Goal: Task Accomplishment & Management: Use online tool/utility

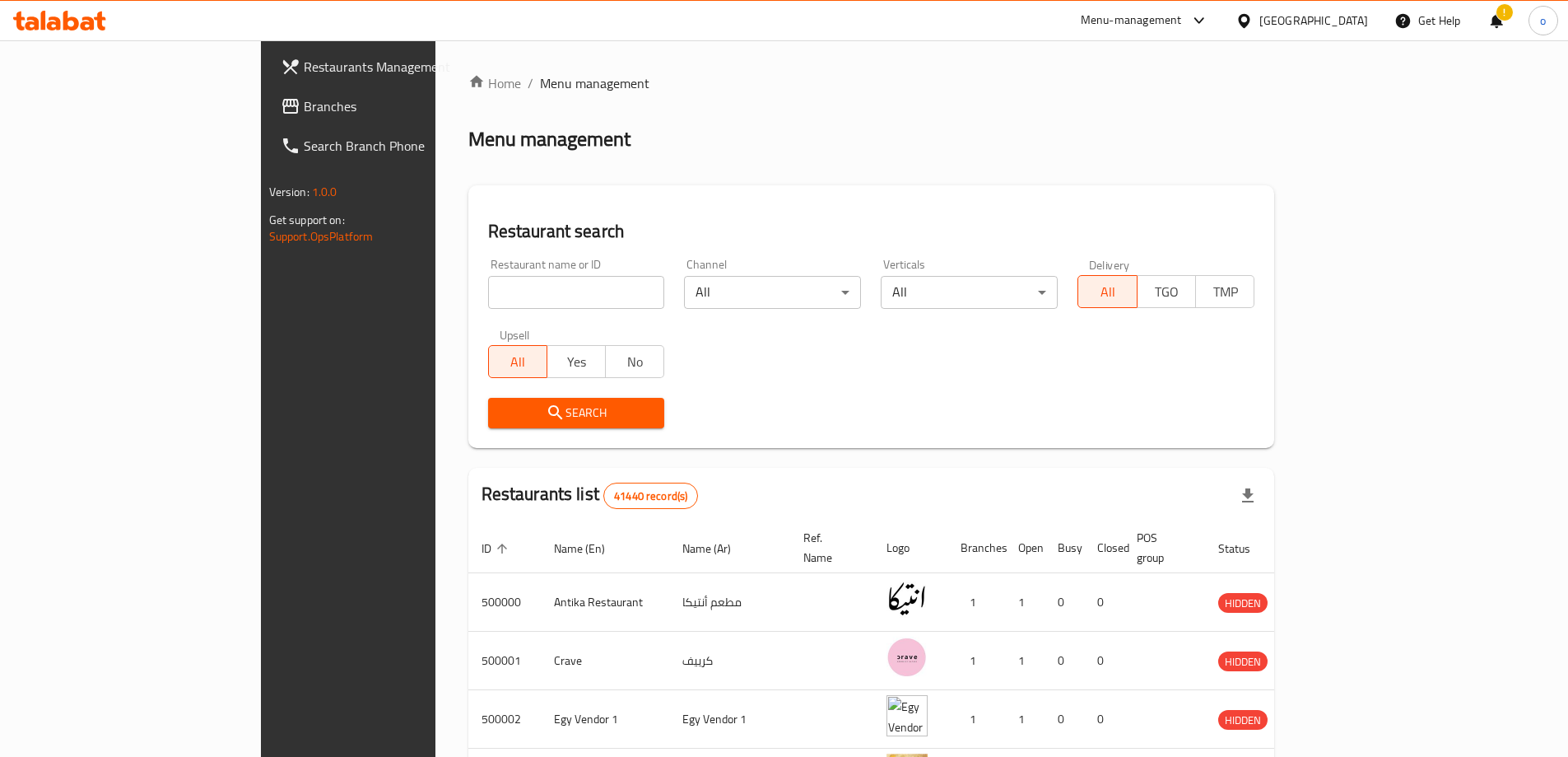
click at [304, 102] on span "Branches" at bounding box center [406, 106] width 205 height 20
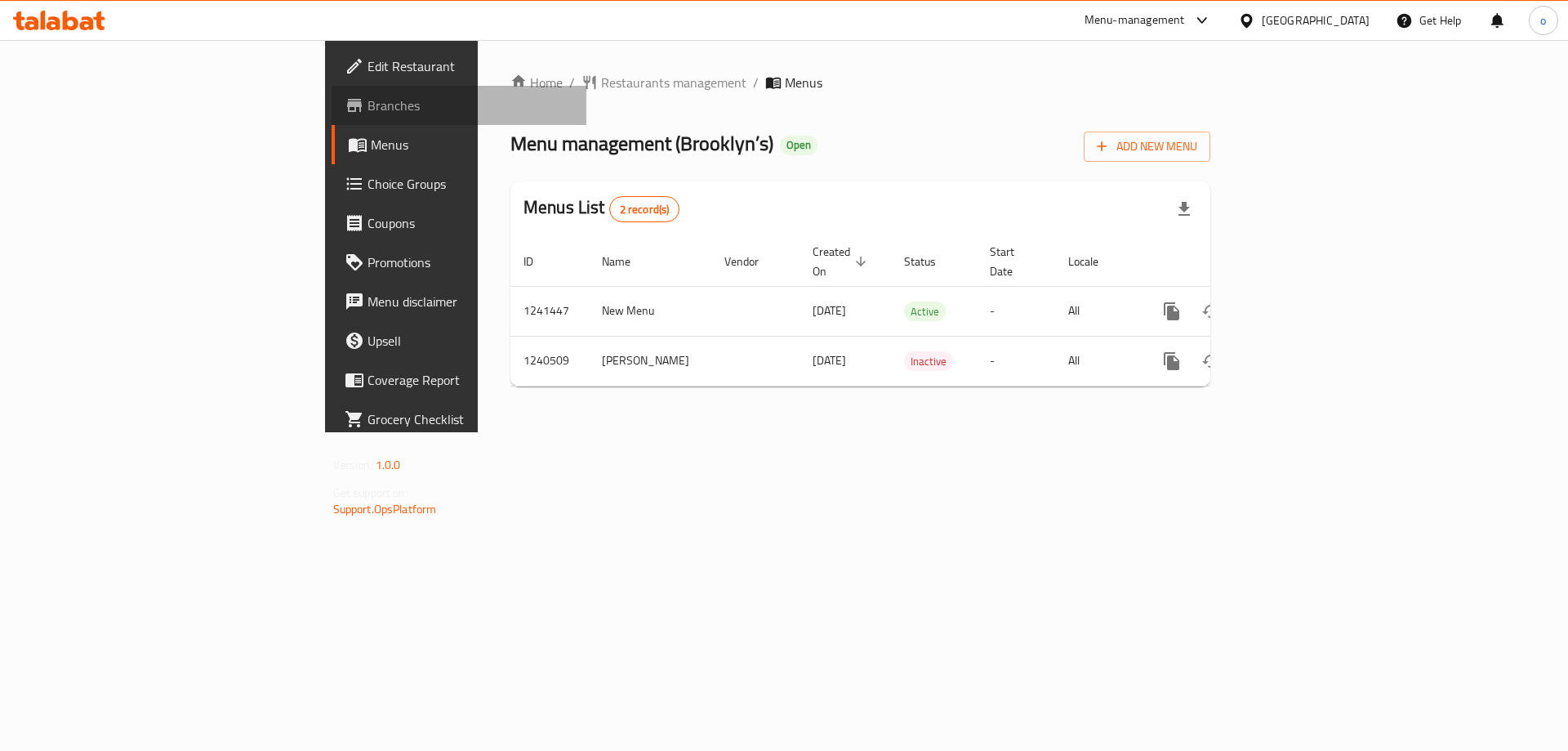
drag, startPoint x: 55, startPoint y: 105, endPoint x: 6, endPoint y: 122, distance: 51.9
click at [368, 105] on span "Branches" at bounding box center [470, 105] width 206 height 20
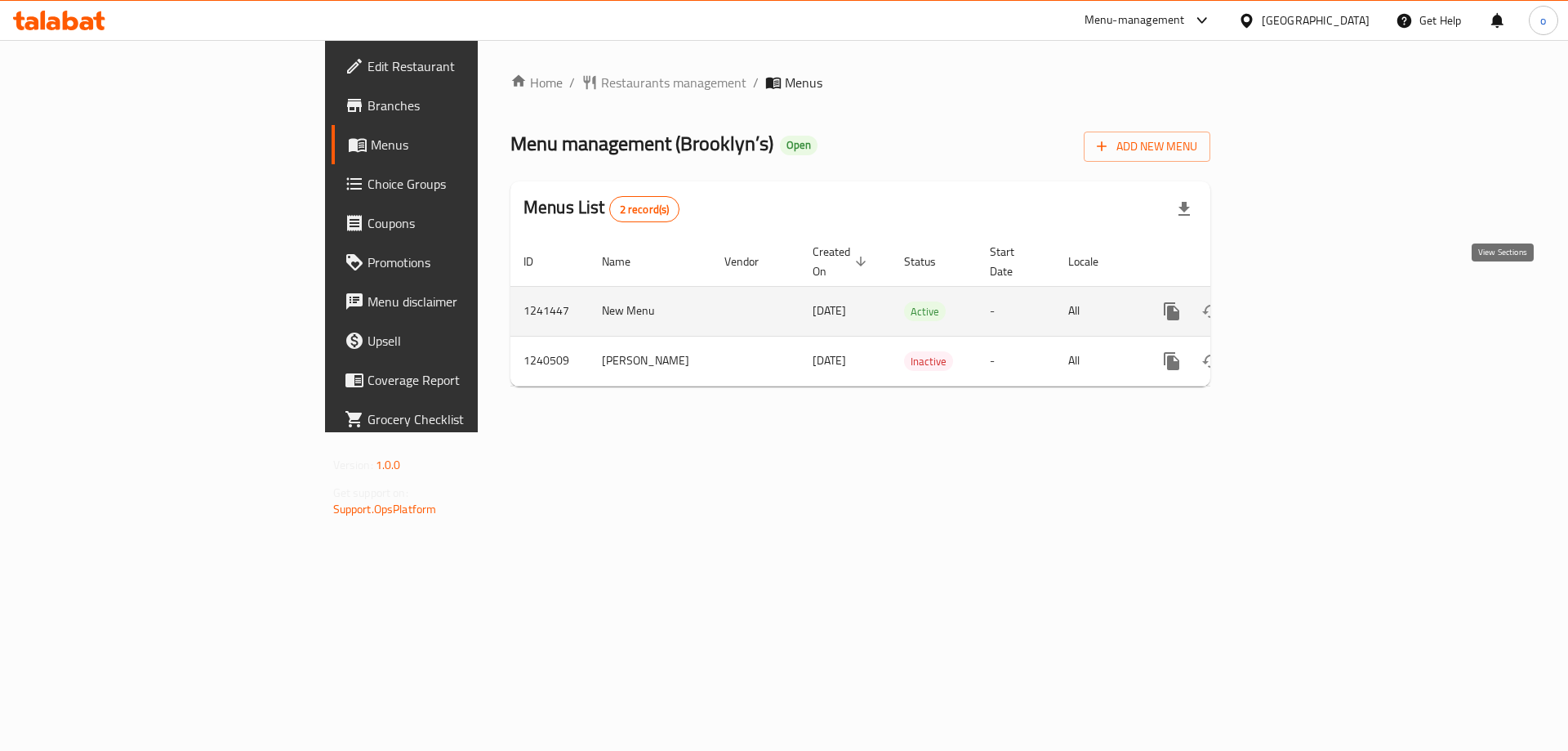
click at [1297, 304] on icon "enhanced table" at bounding box center [1289, 311] width 15 height 15
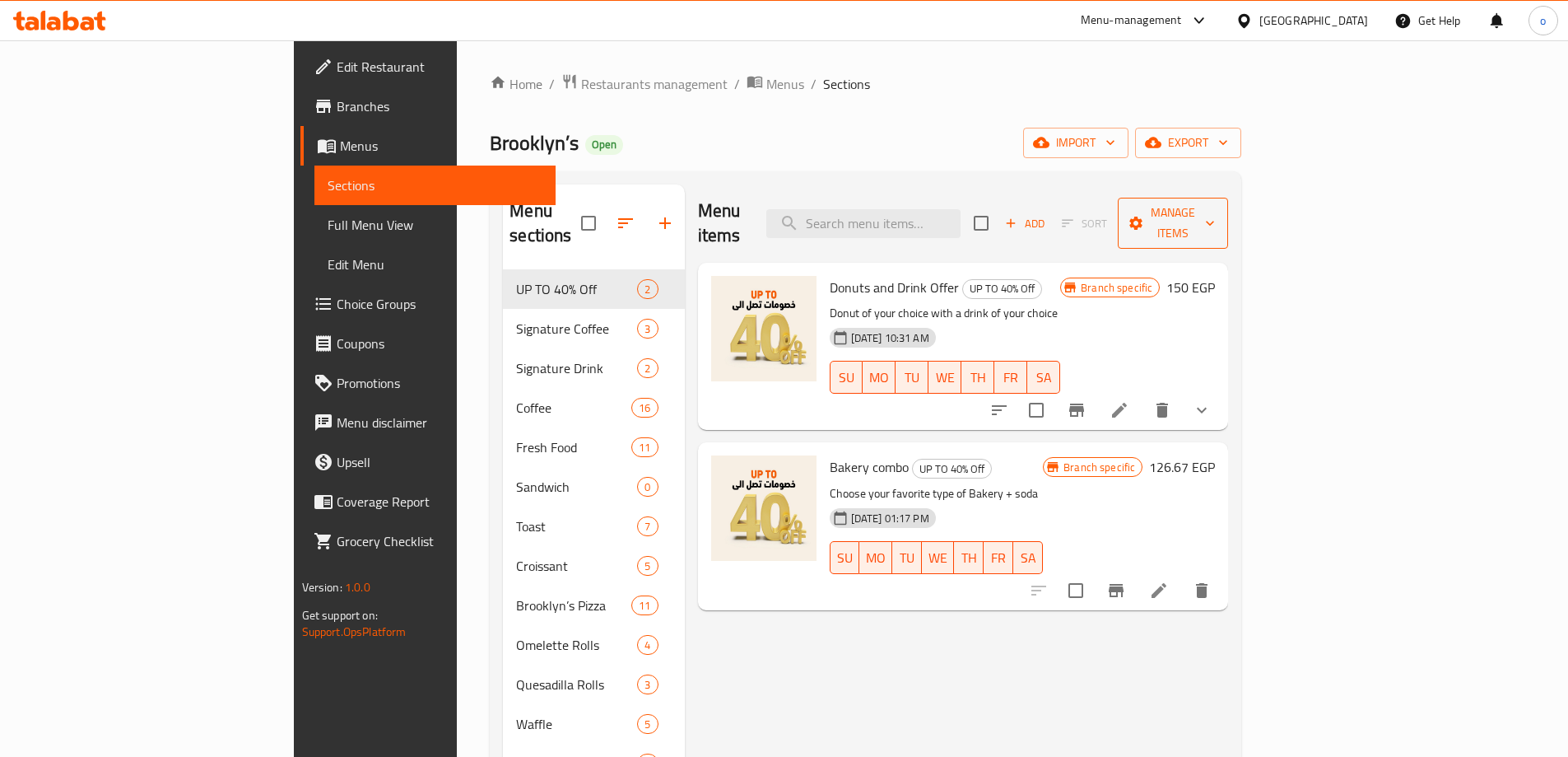
click at [1215, 217] on span "Manage items" at bounding box center [1173, 223] width 84 height 41
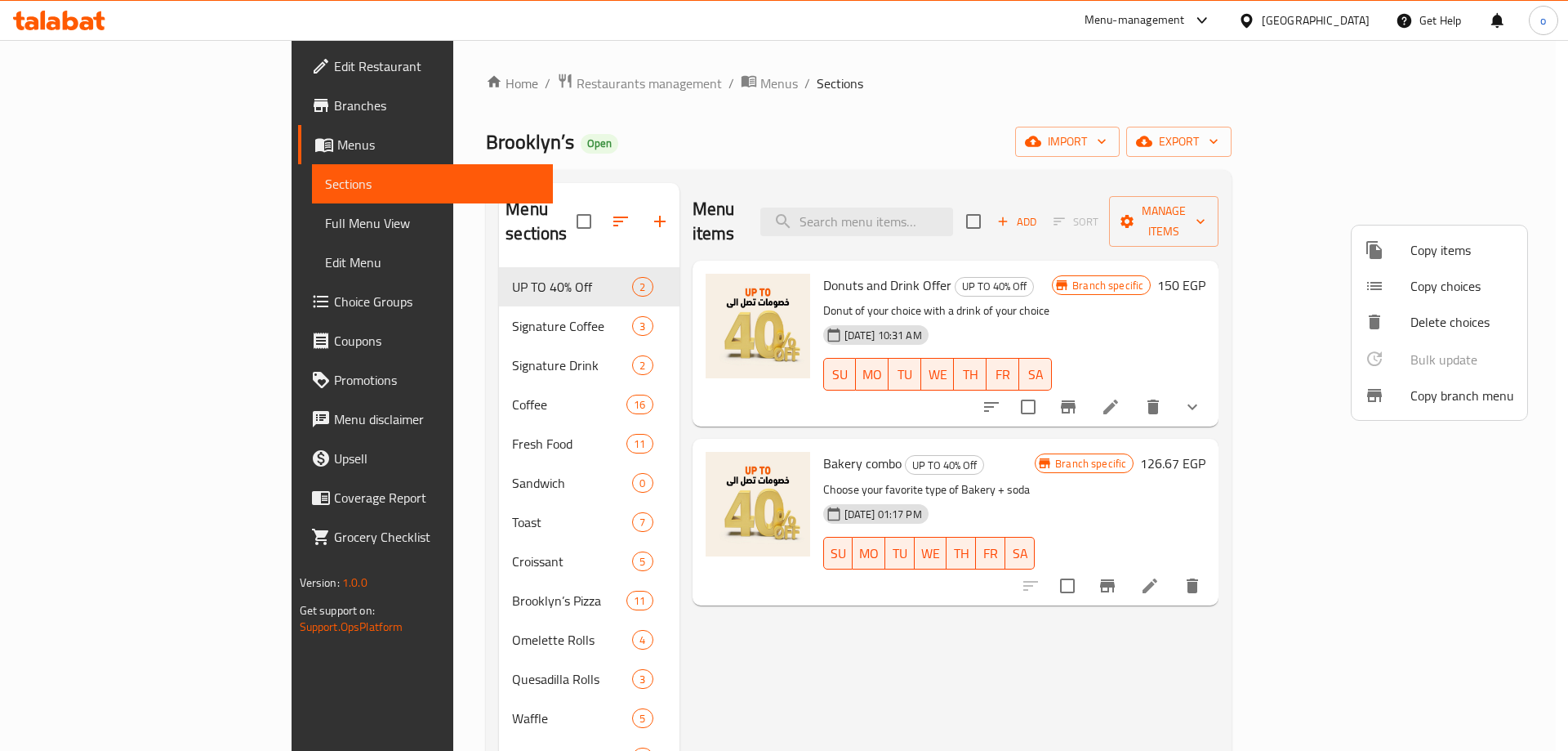
click at [1421, 389] on span "Copy branch menu" at bounding box center [1462, 396] width 104 height 20
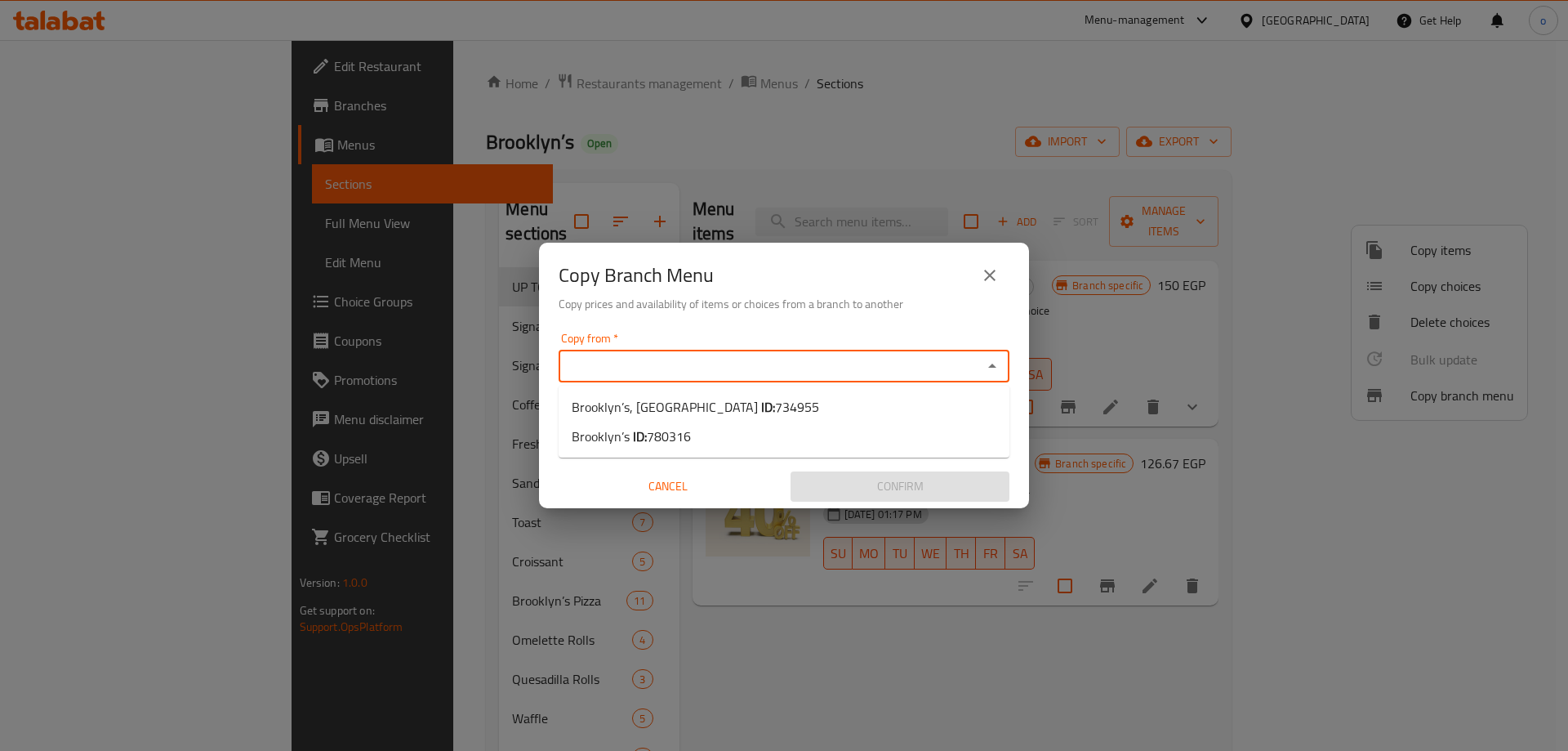
click at [814, 362] on input "Copy from   *" at bounding box center [770, 366] width 414 height 23
click at [625, 439] on span "Brooklyn’s ID: 780316" at bounding box center [631, 436] width 119 height 20
click at [628, 436] on input "Copy to   *" at bounding box center [770, 429] width 414 height 23
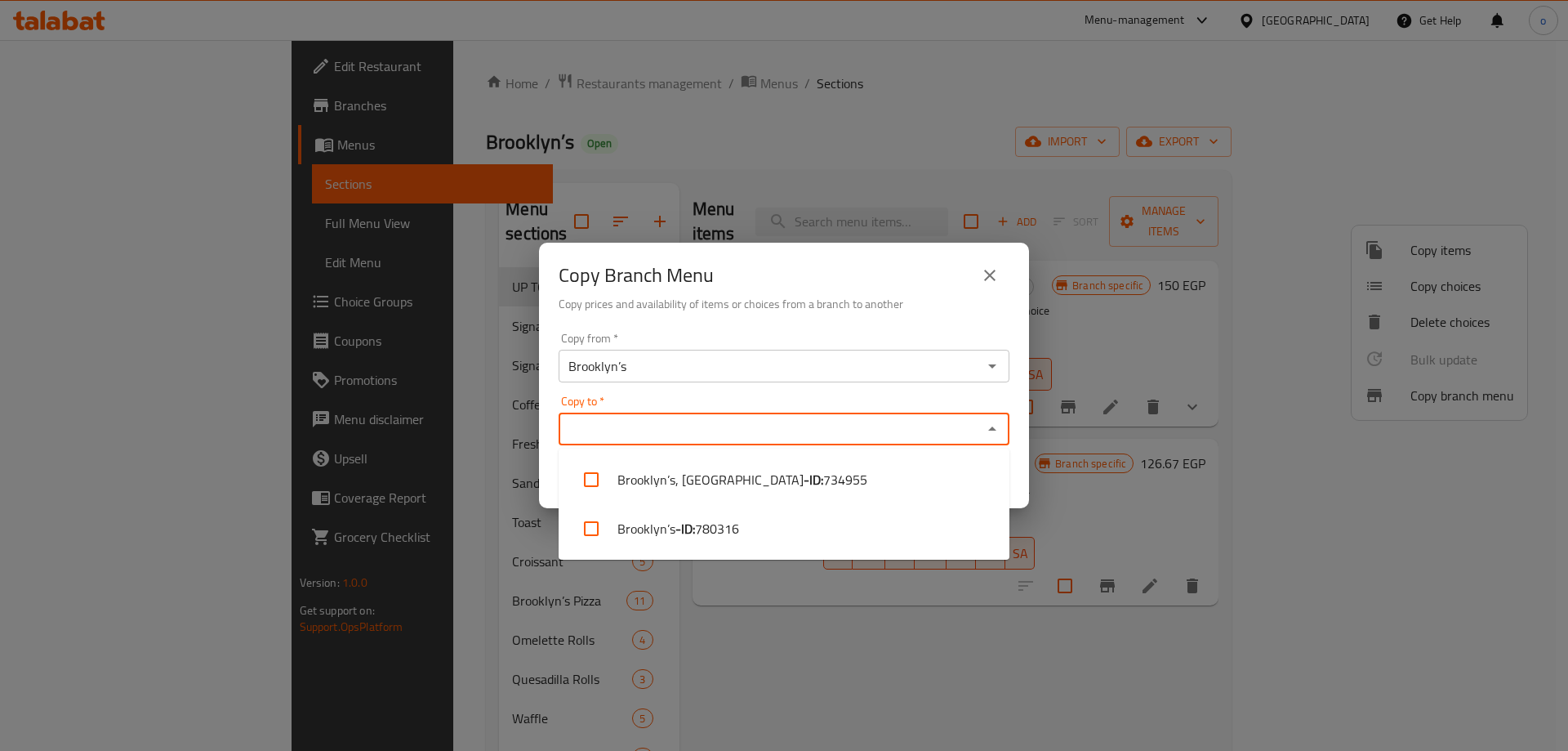
click at [656, 373] on input "Brooklyn’s" at bounding box center [770, 366] width 414 height 23
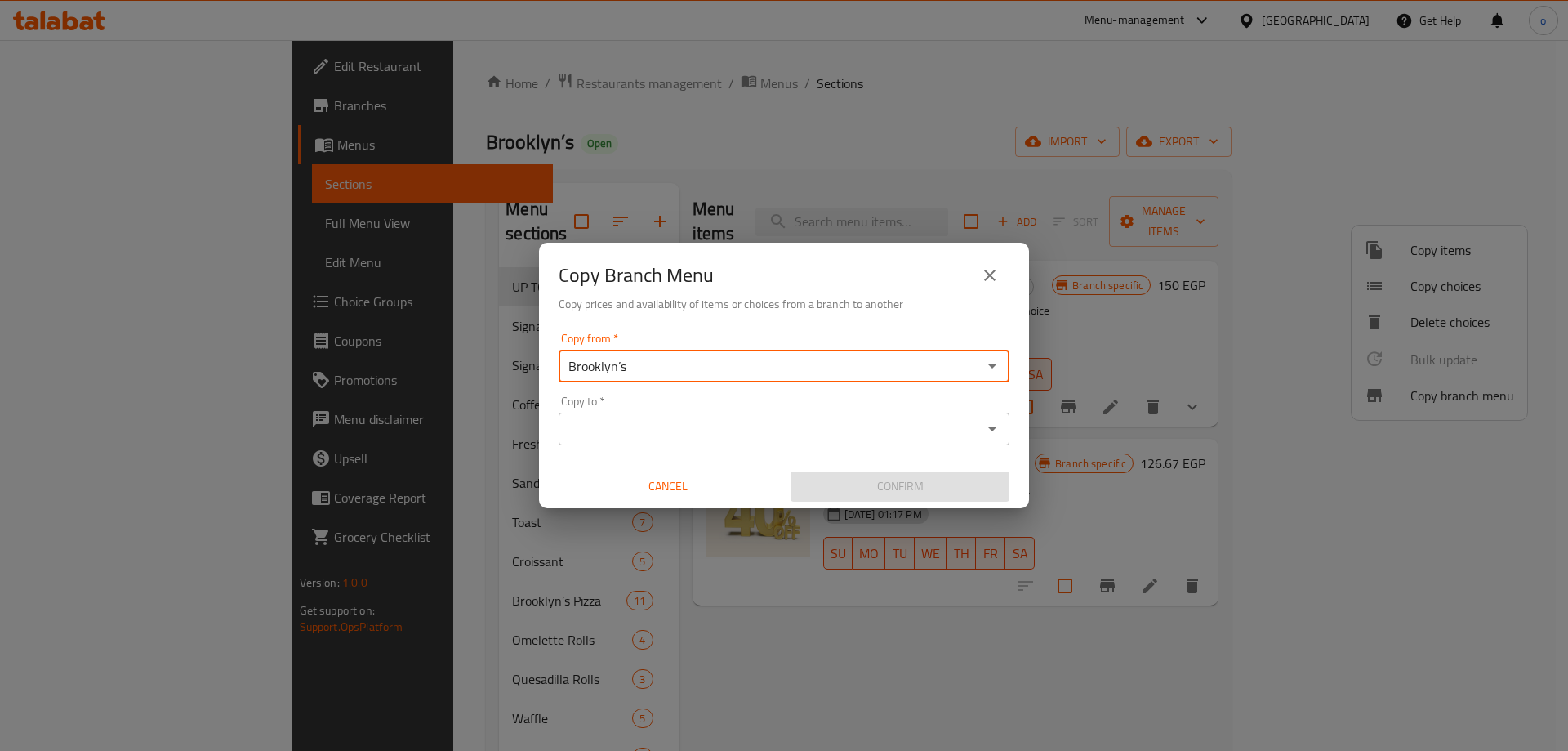
type input "="
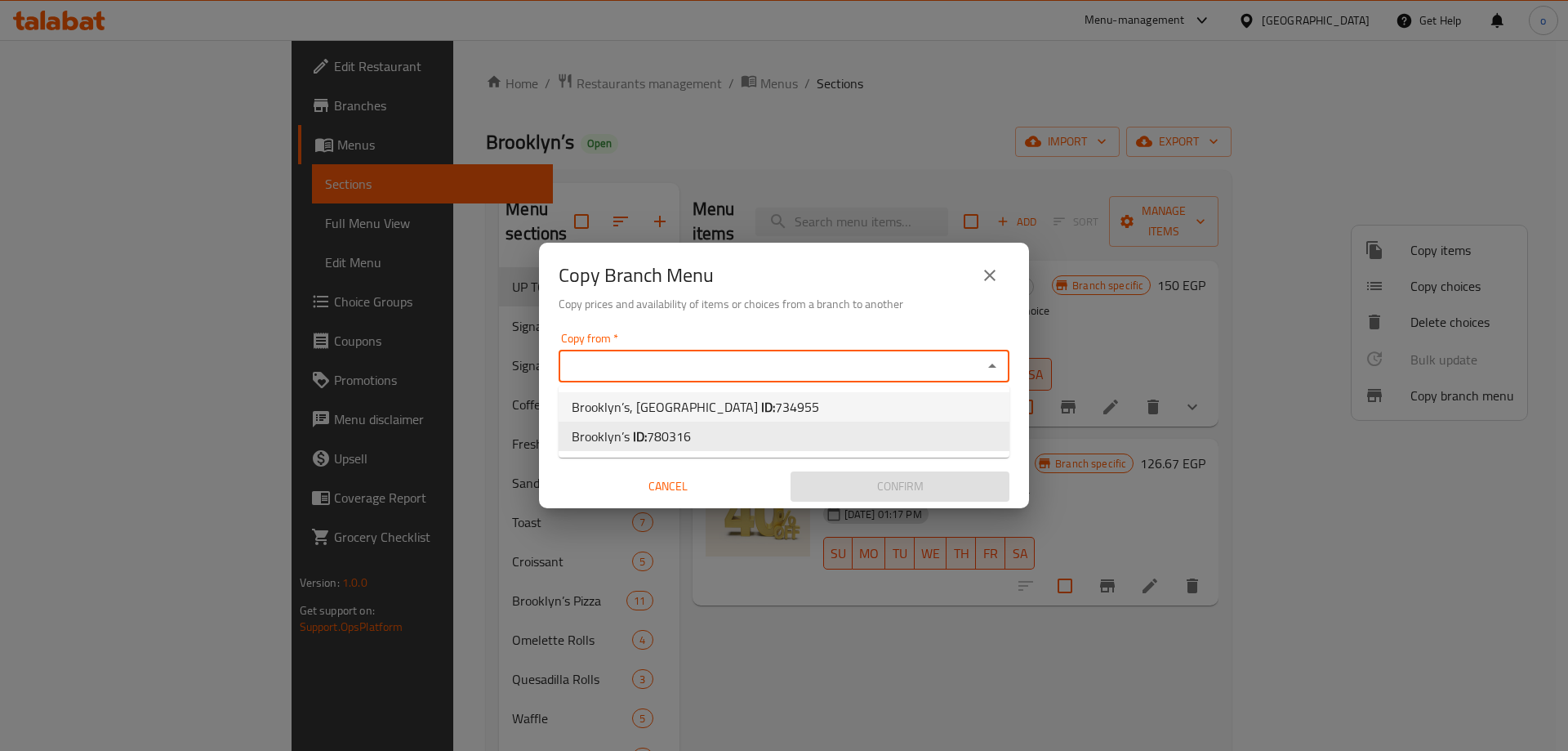
click at [781, 406] on span "734955" at bounding box center [797, 407] width 44 height 24
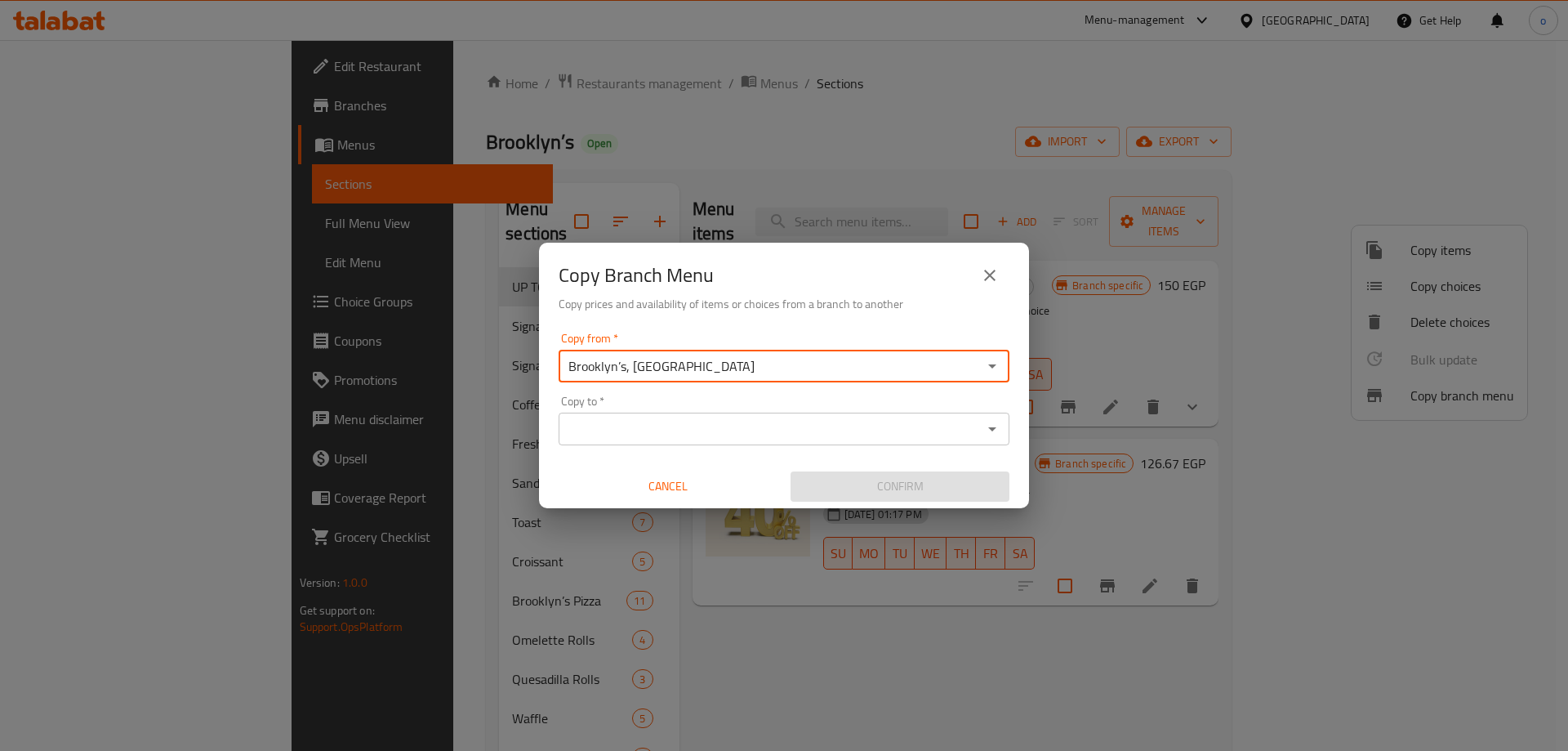
type input "Brooklyn’s, Al Sharq District"
click at [628, 430] on input "Copy to   *" at bounding box center [770, 429] width 414 height 23
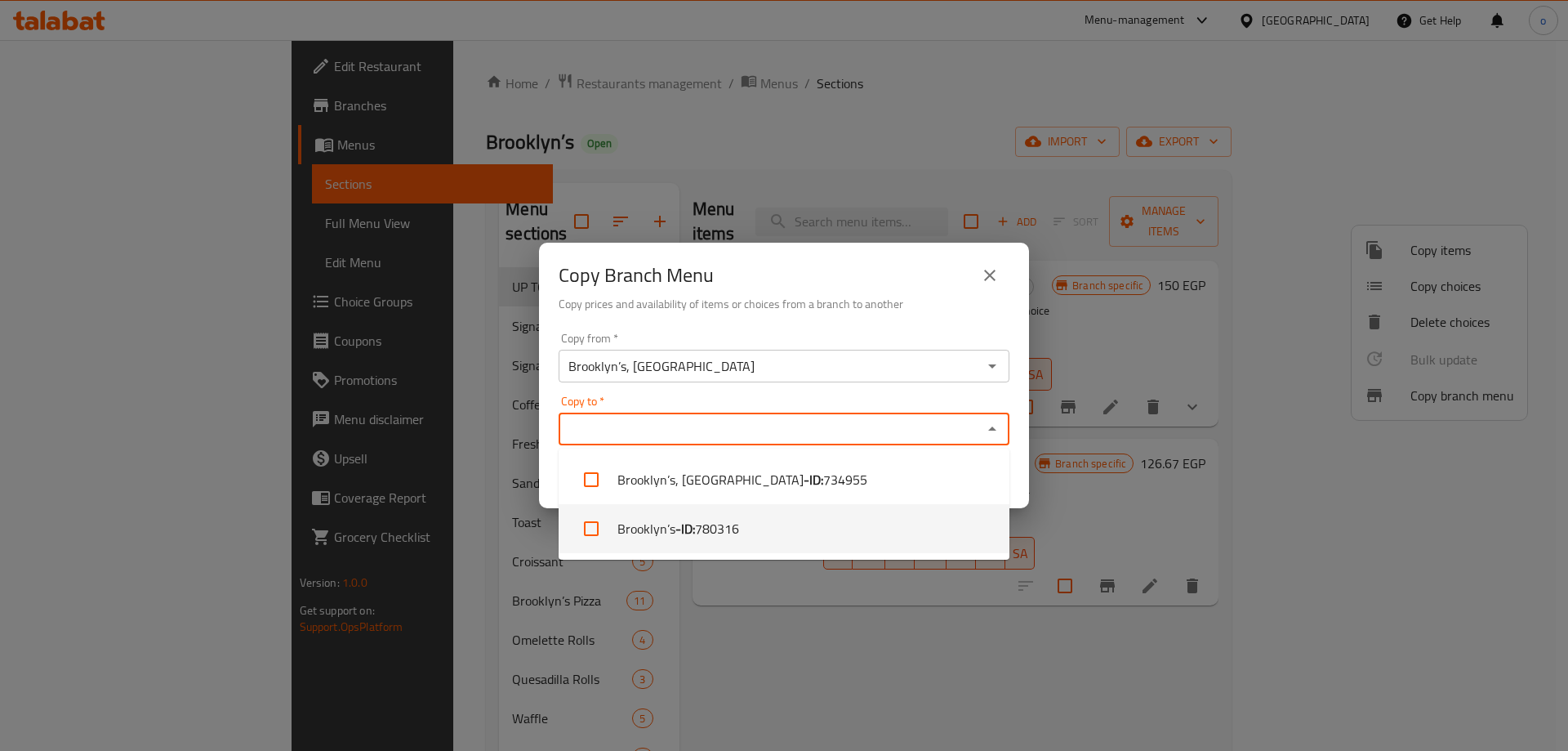
click at [654, 534] on li "Brooklyn’s - ID: 780316" at bounding box center [784, 529] width 451 height 49
checkbox input "true"
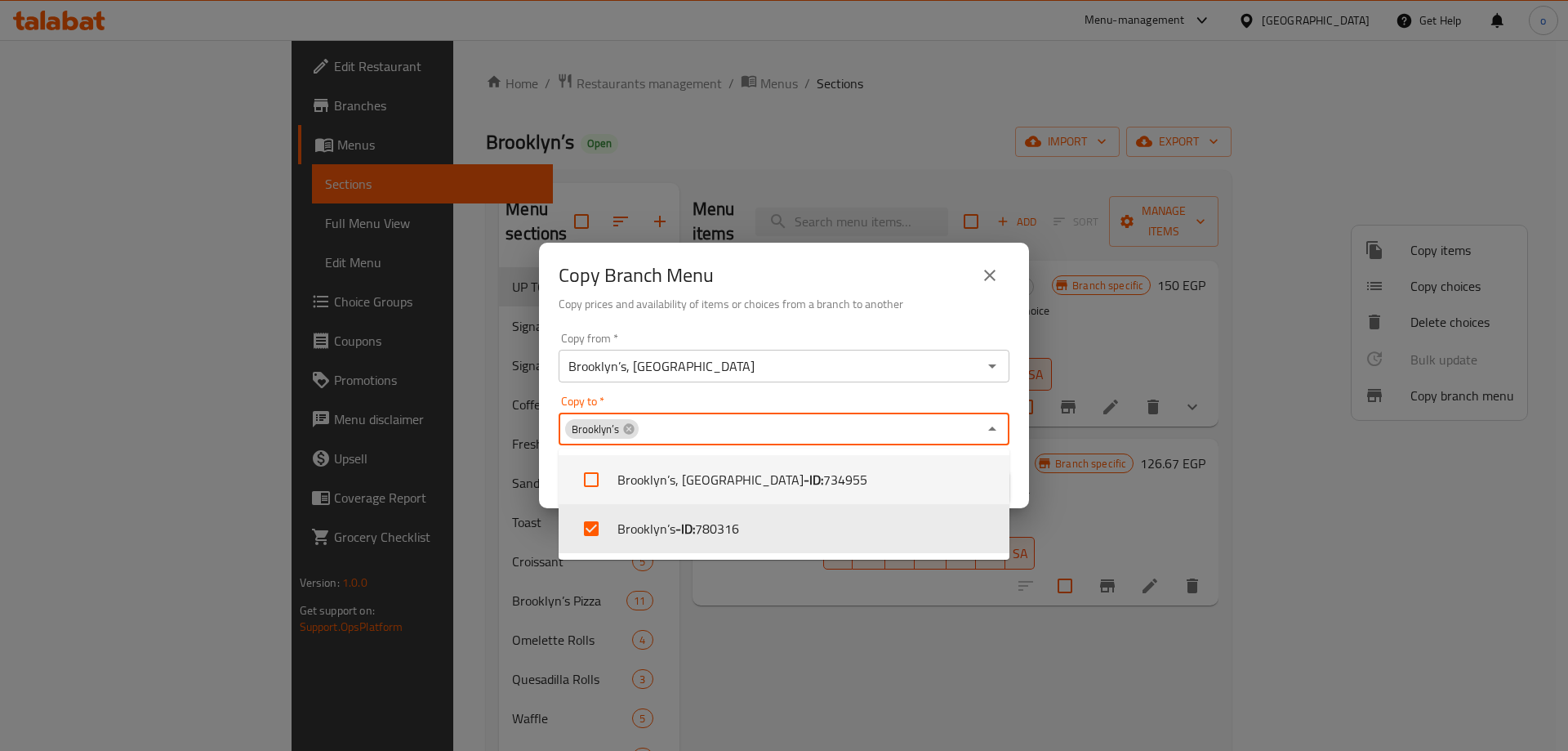
click at [759, 619] on div "Copy Branch Menu Copy prices and availability of items or choices from a branch…" at bounding box center [784, 376] width 1568 height 751
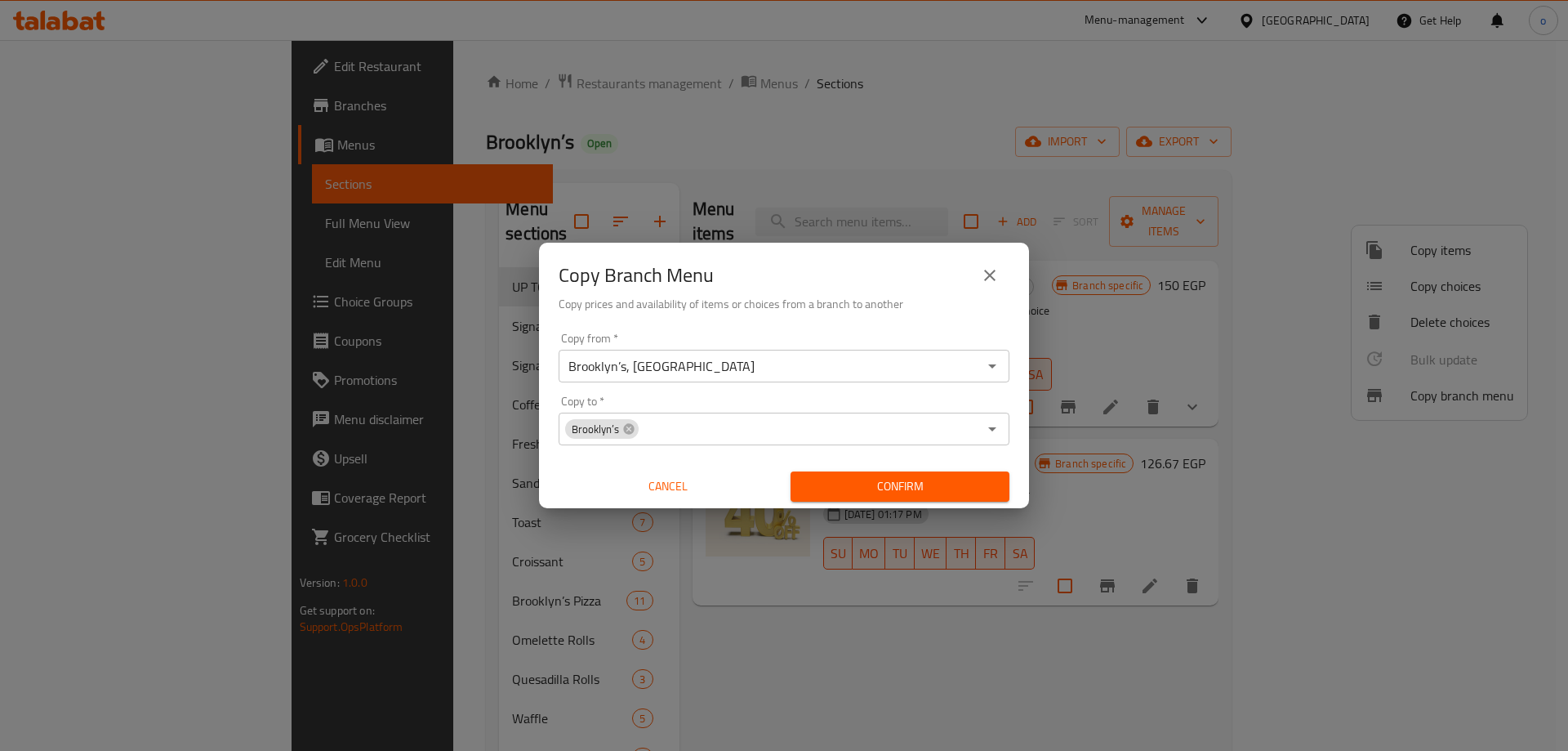
click at [990, 274] on icon "close" at bounding box center [990, 274] width 11 height 11
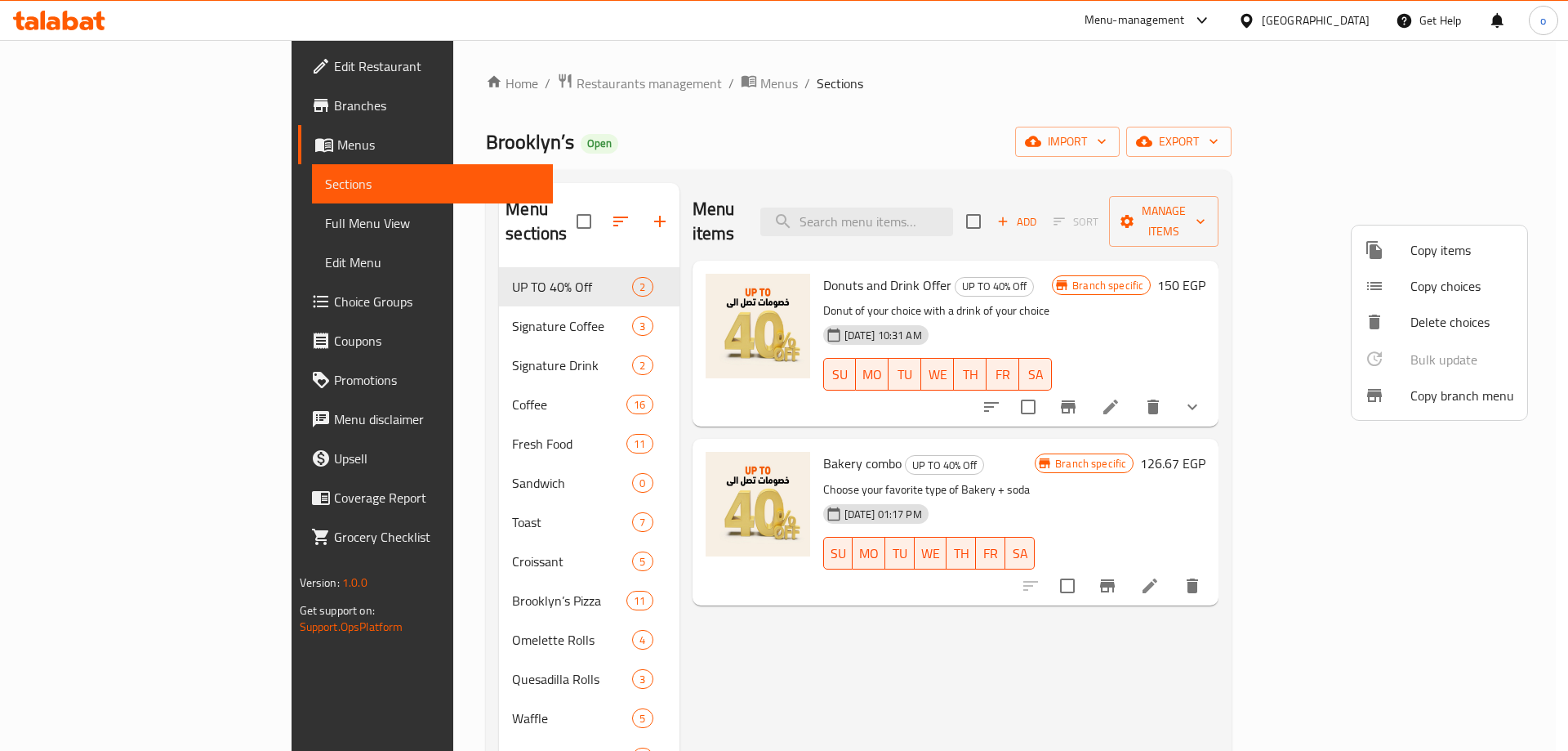
click at [81, 139] on div at bounding box center [784, 376] width 1568 height 751
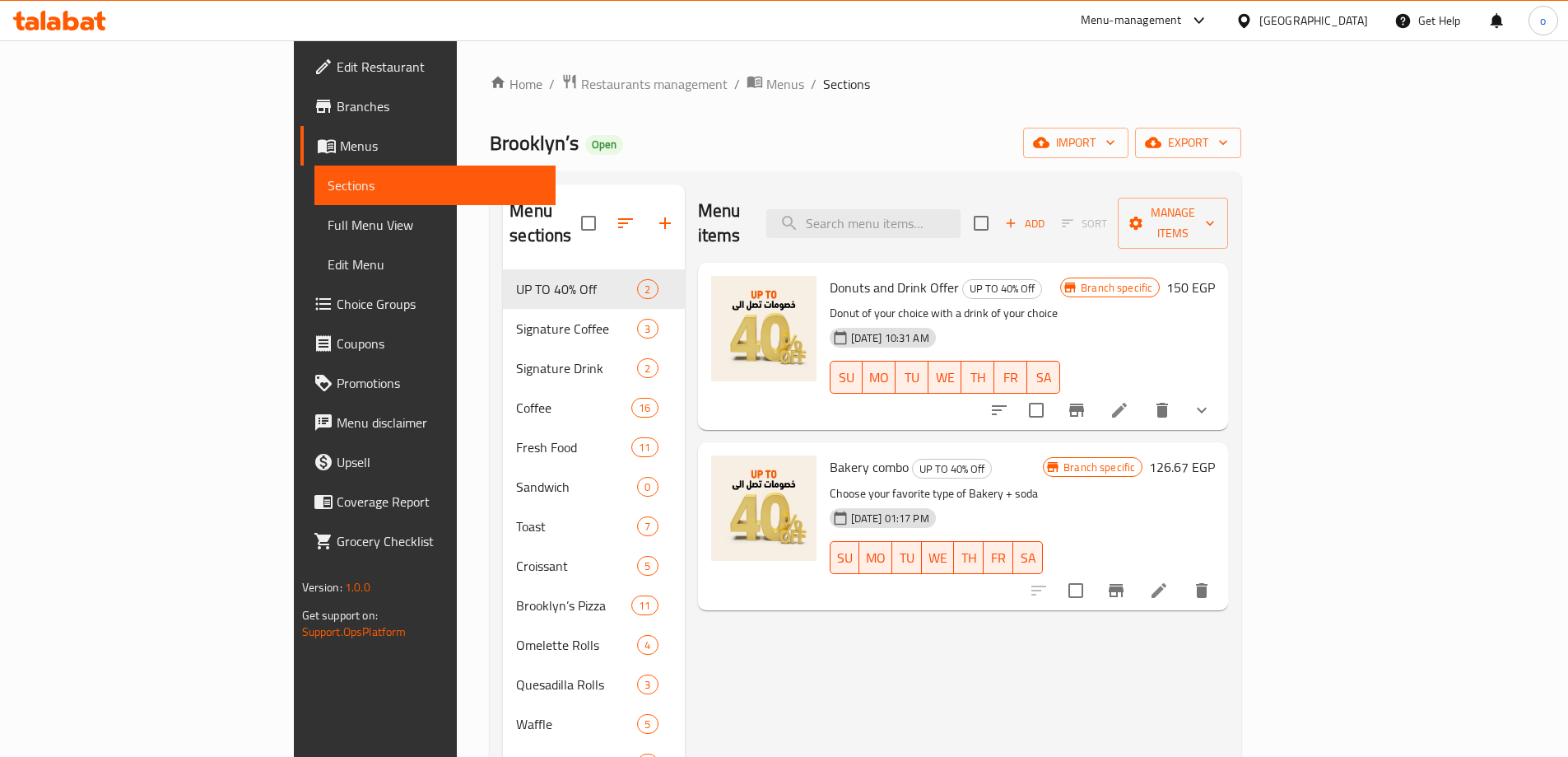
click at [340, 141] on span "Menus" at bounding box center [441, 146] width 203 height 20
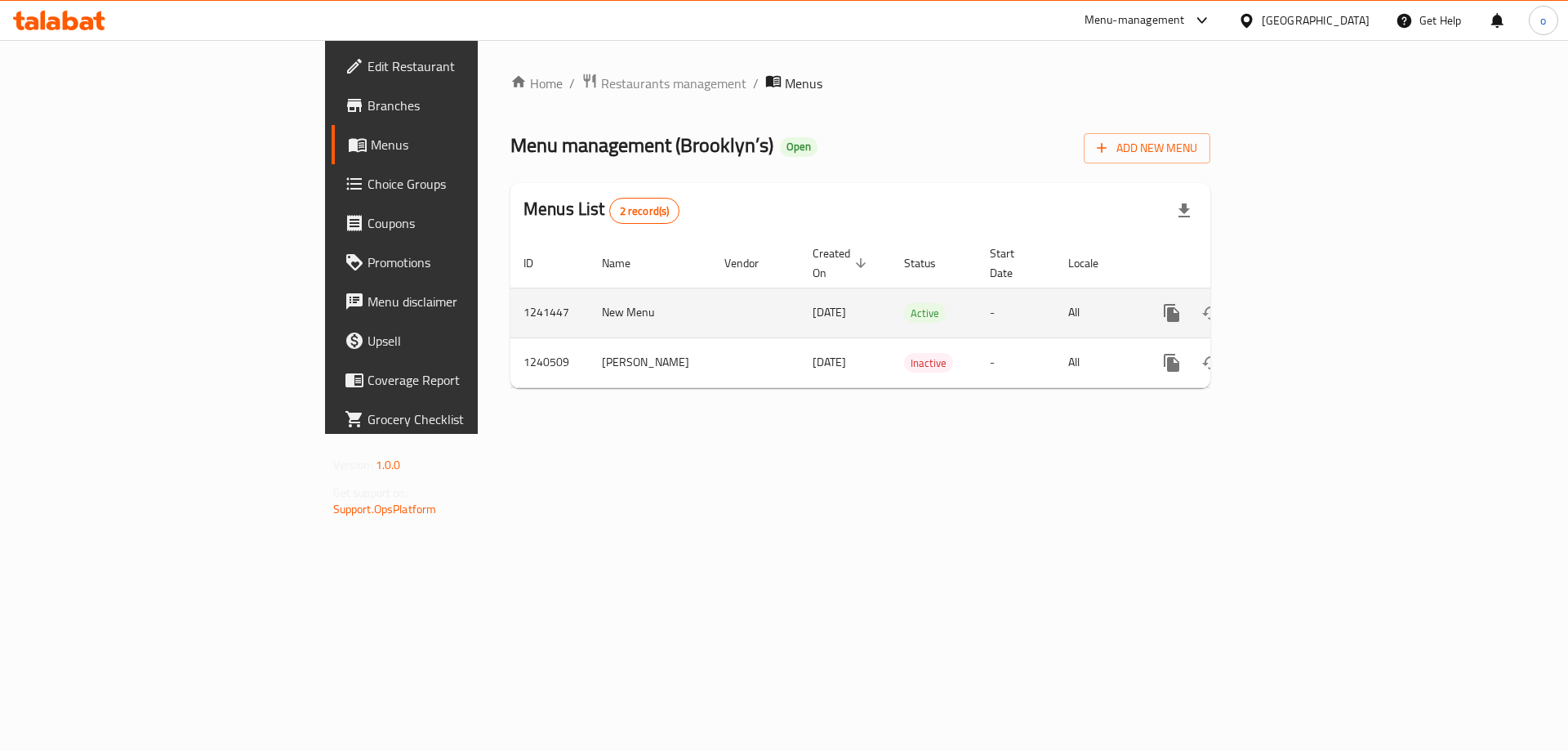
click at [510, 291] on td "1241447" at bounding box center [550, 312] width 78 height 50
click at [1300, 303] on icon "enhanced table" at bounding box center [1289, 313] width 20 height 20
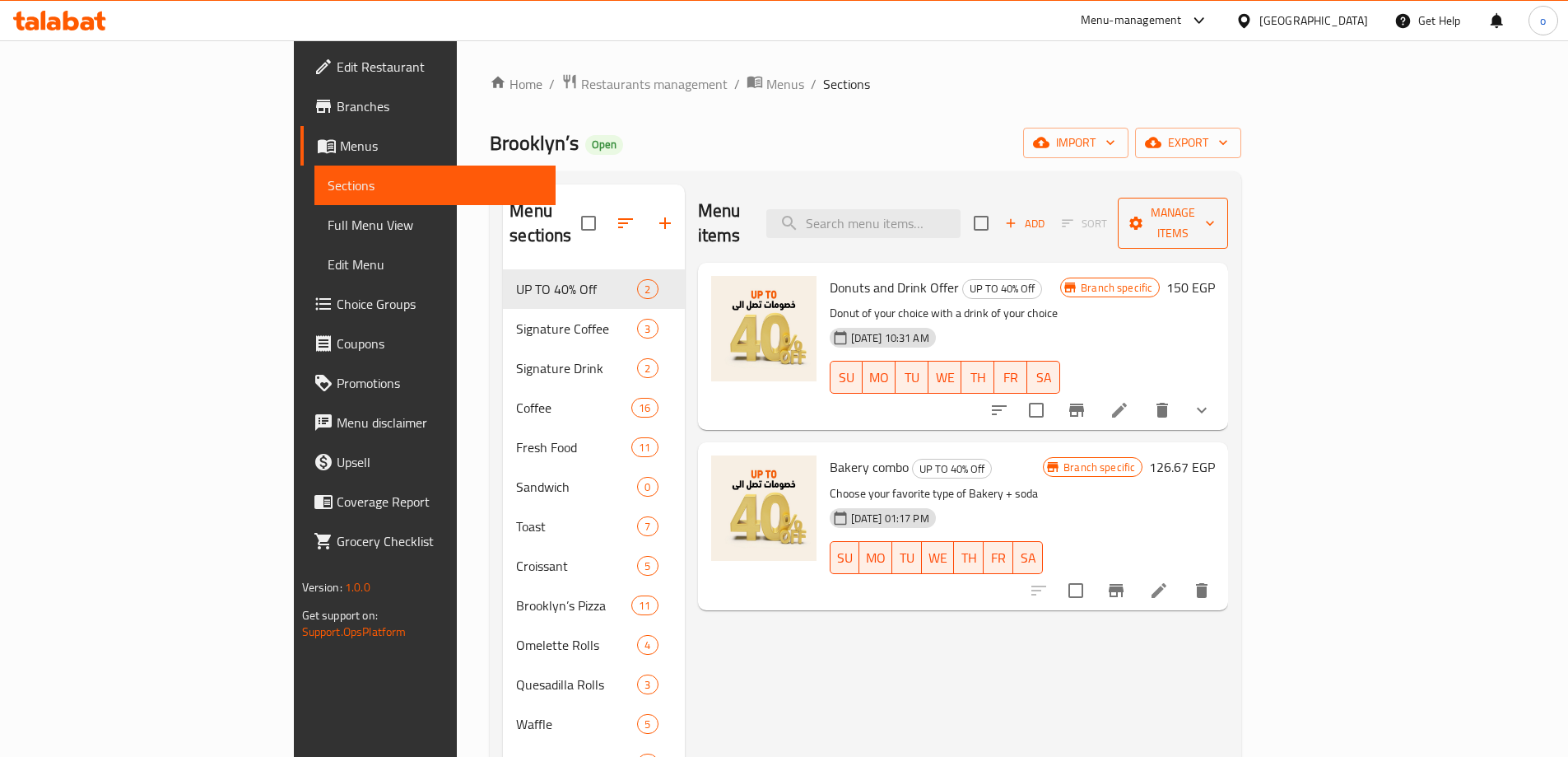
click at [1228, 203] on button "Manage items" at bounding box center [1173, 223] width 111 height 51
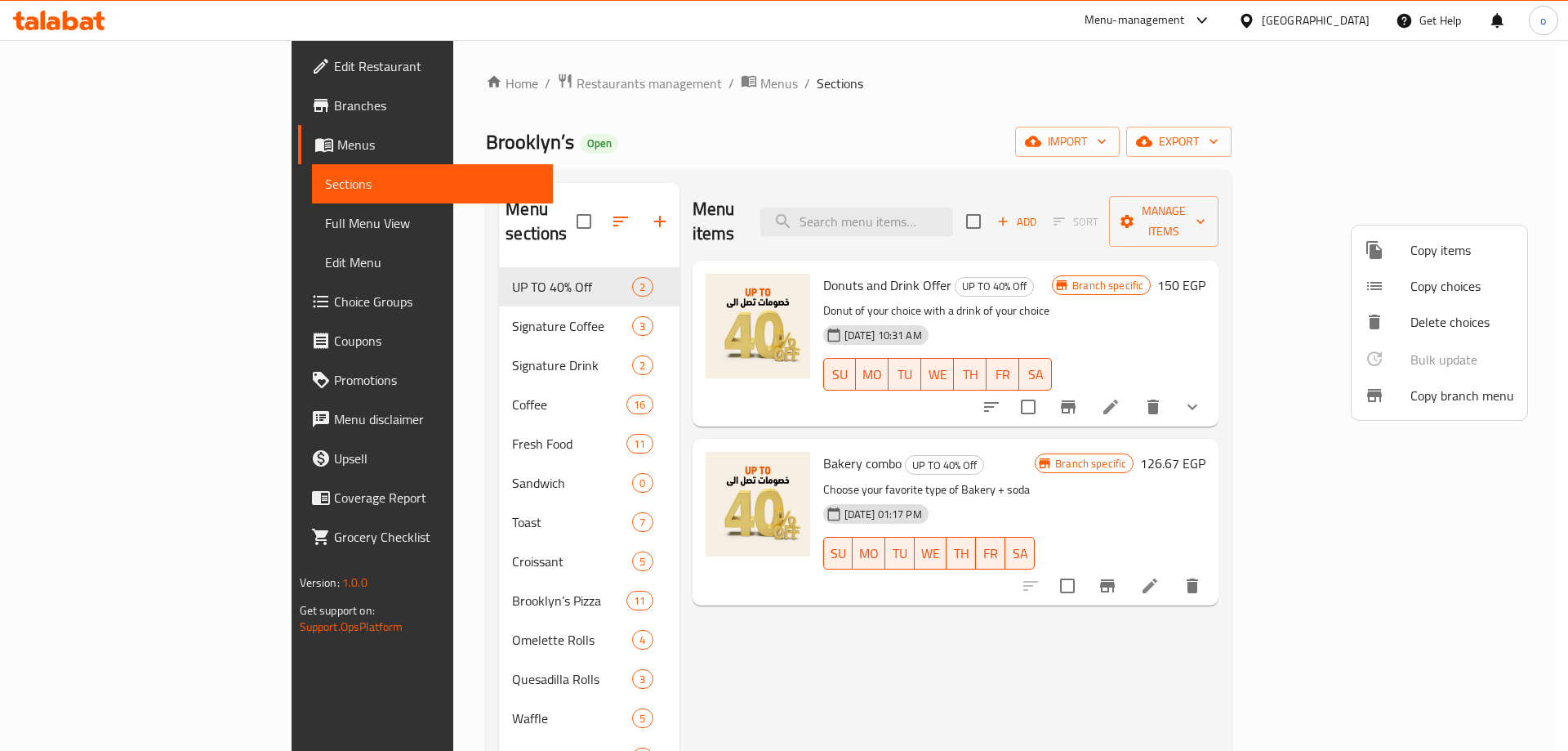
click at [1467, 386] on span "Copy branch menu" at bounding box center [1462, 396] width 104 height 20
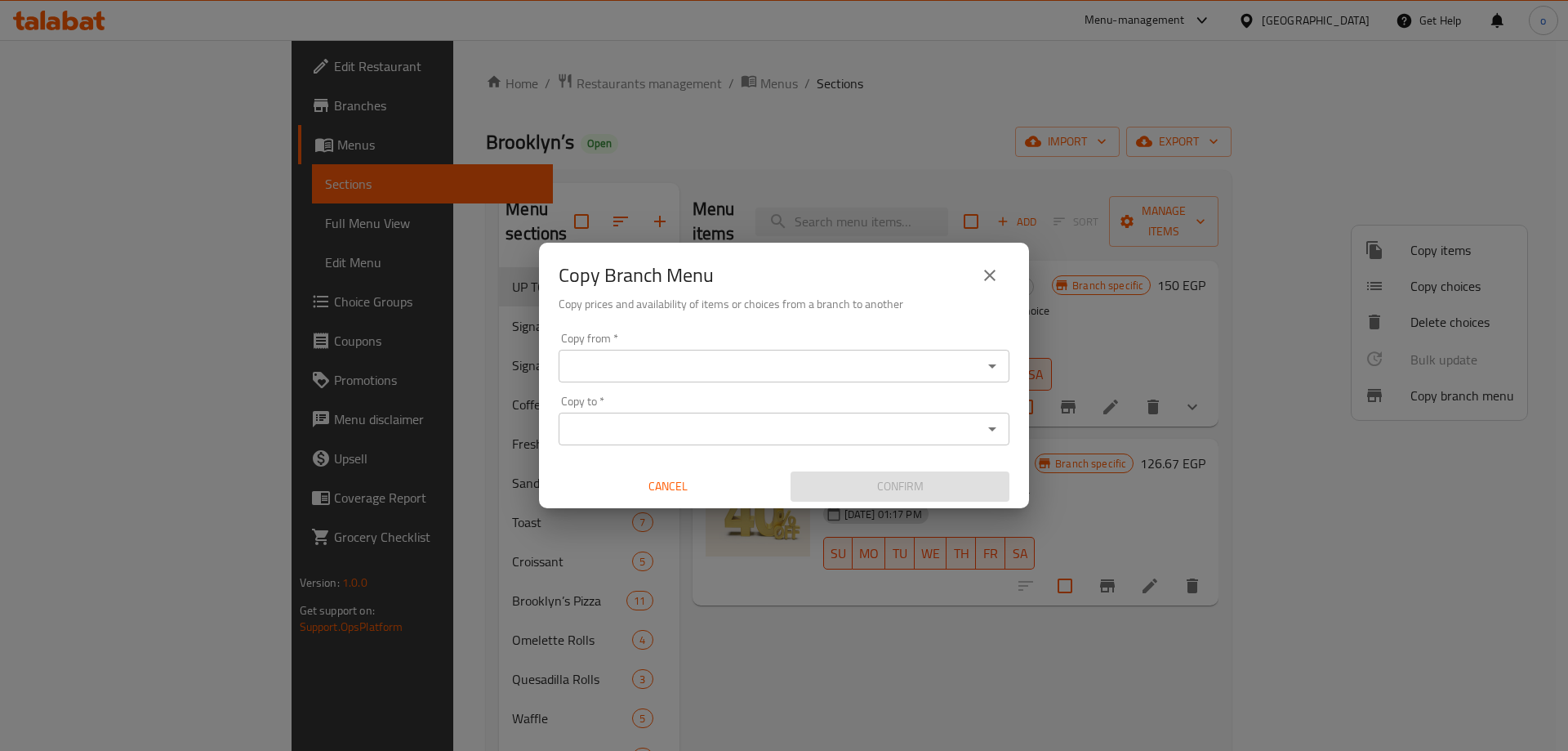
click at [661, 359] on input "Copy from   *" at bounding box center [770, 366] width 414 height 23
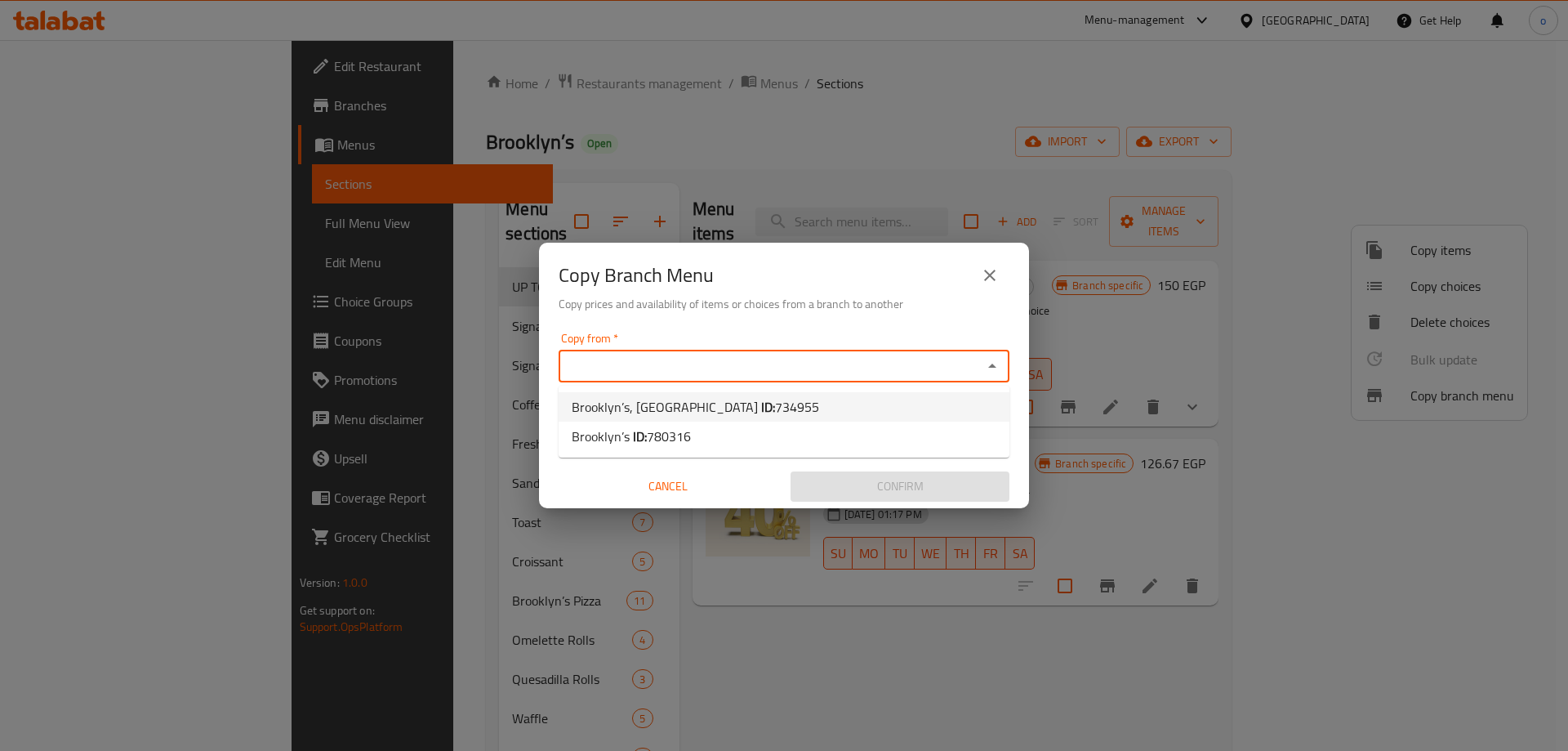
click at [649, 407] on span "Brooklyn’s, Al Sharq District ID: 734955" at bounding box center [695, 407] width 247 height 20
type input "Brooklyn’s, Al Sharq District"
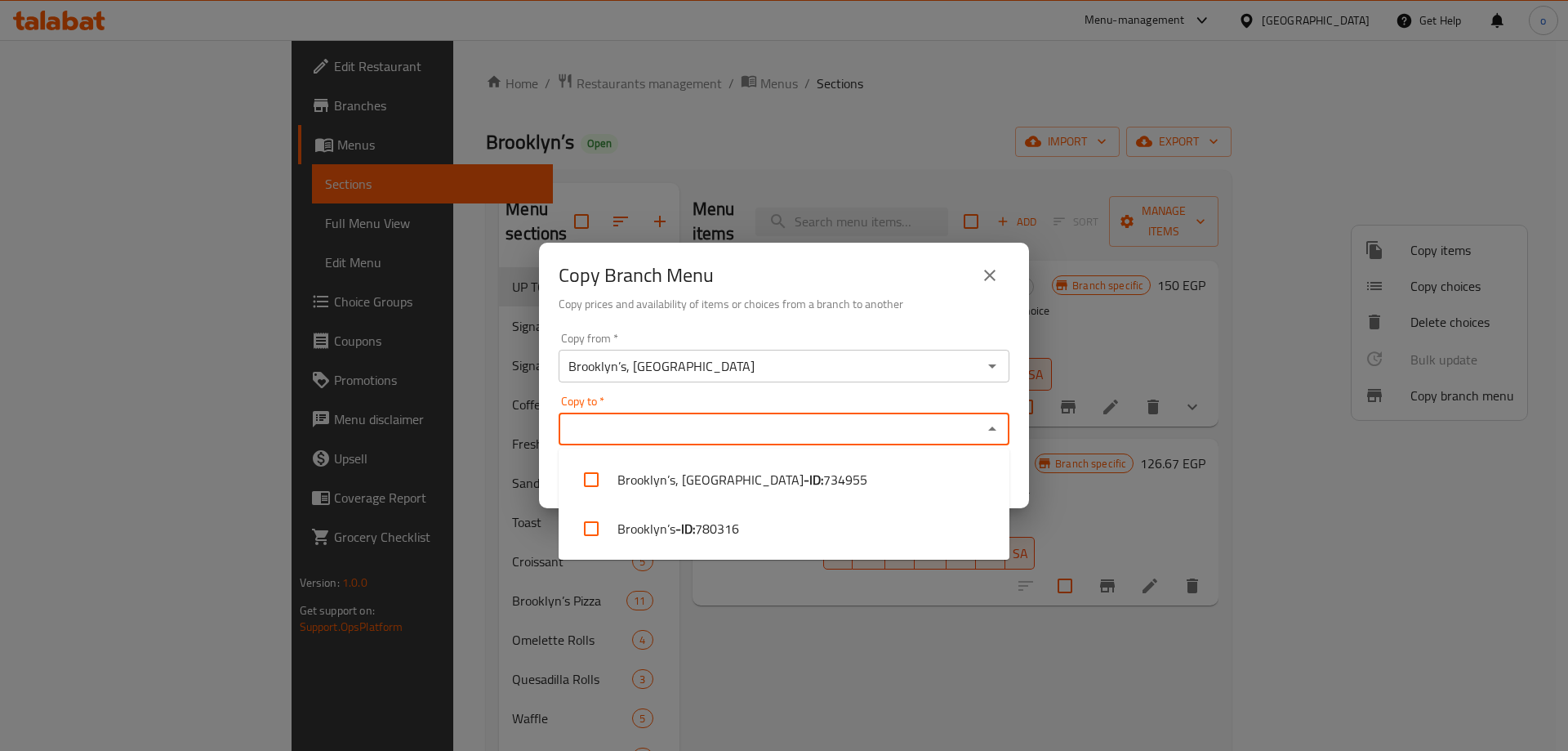
click at [652, 417] on input "Copy to   *" at bounding box center [770, 429] width 414 height 23
click at [656, 531] on li "Brooklyn’s - ID: 780316" at bounding box center [784, 529] width 451 height 49
checkbox input "true"
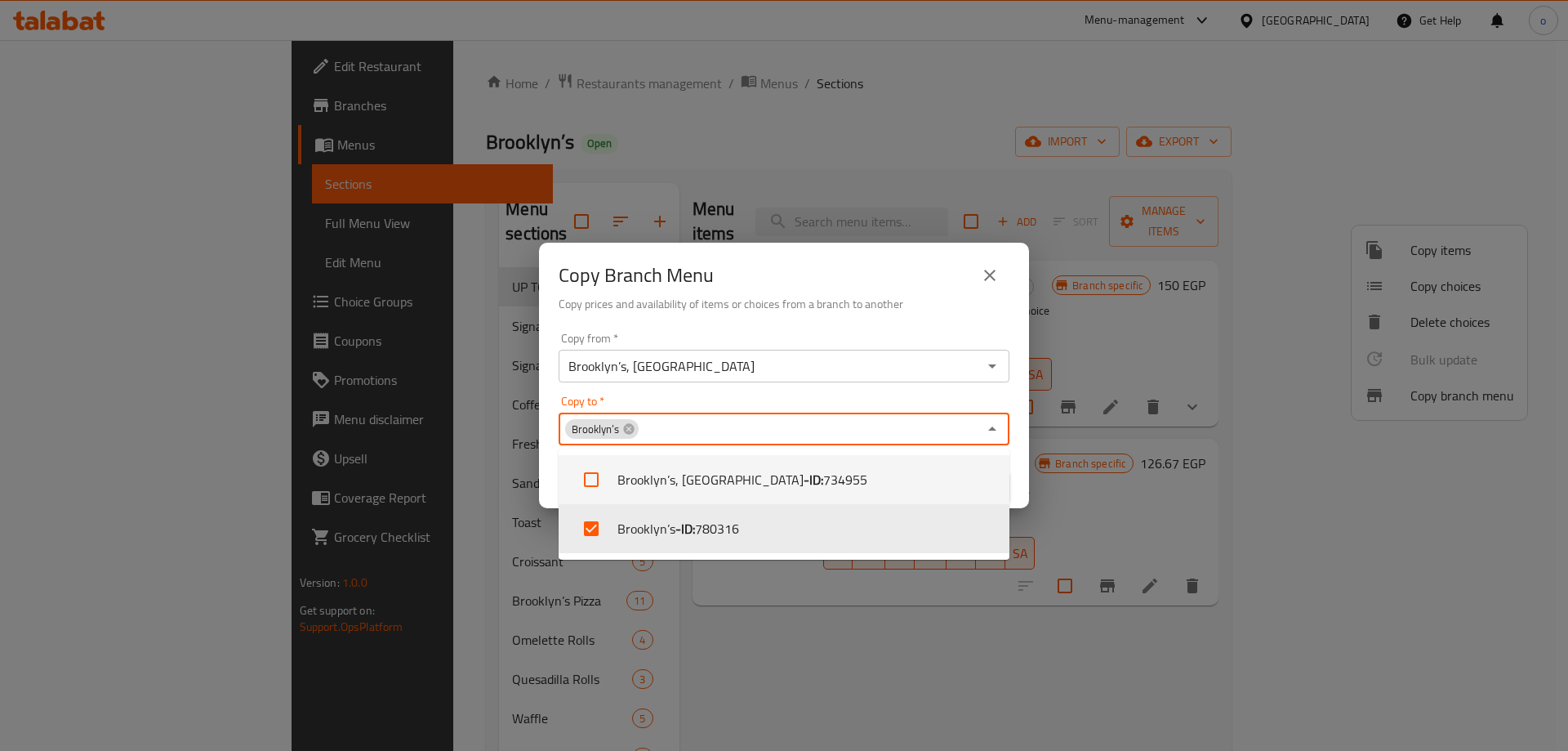
click at [882, 418] on input "Copy to   *" at bounding box center [808, 429] width 337 height 23
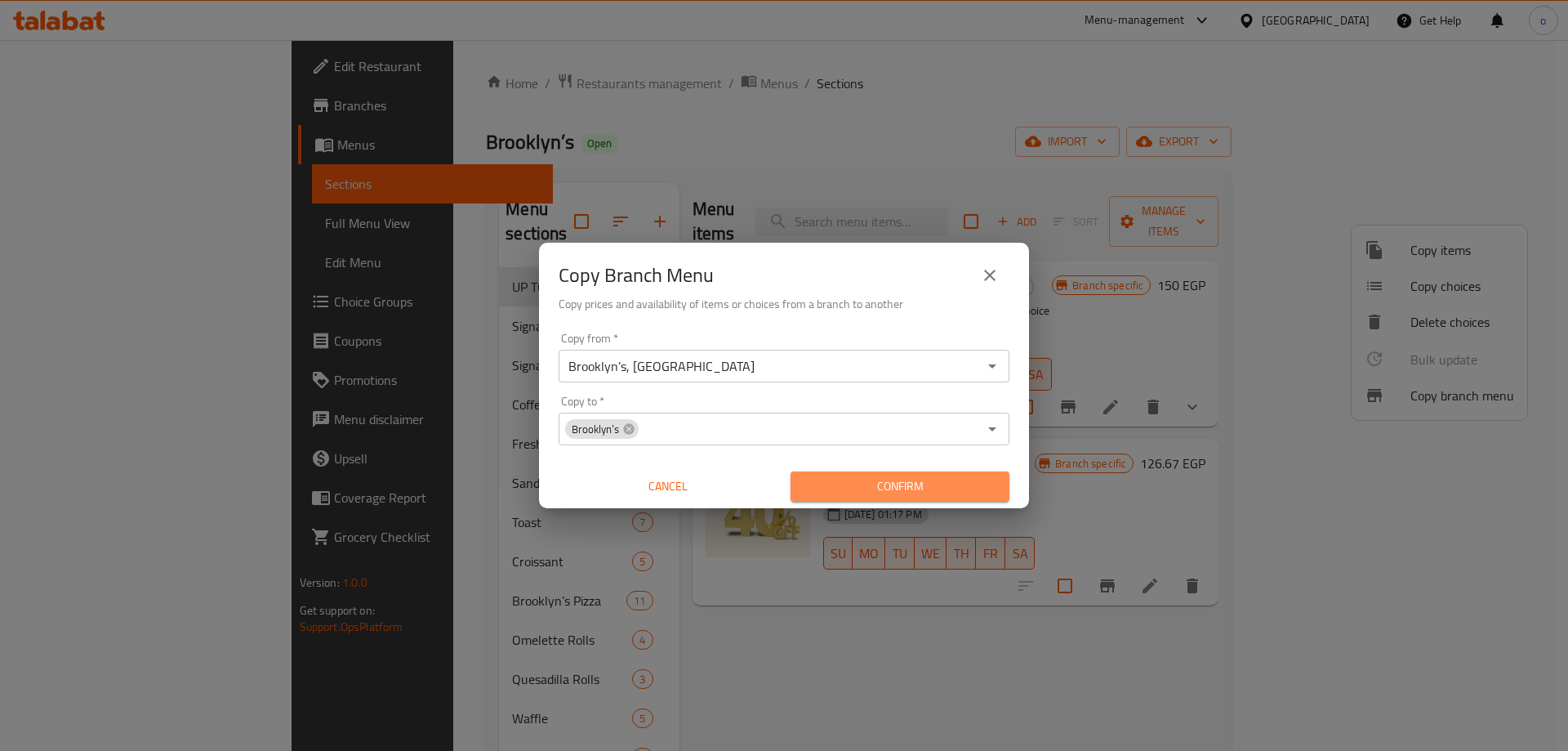
click at [868, 484] on span "Confirm" at bounding box center [900, 486] width 193 height 20
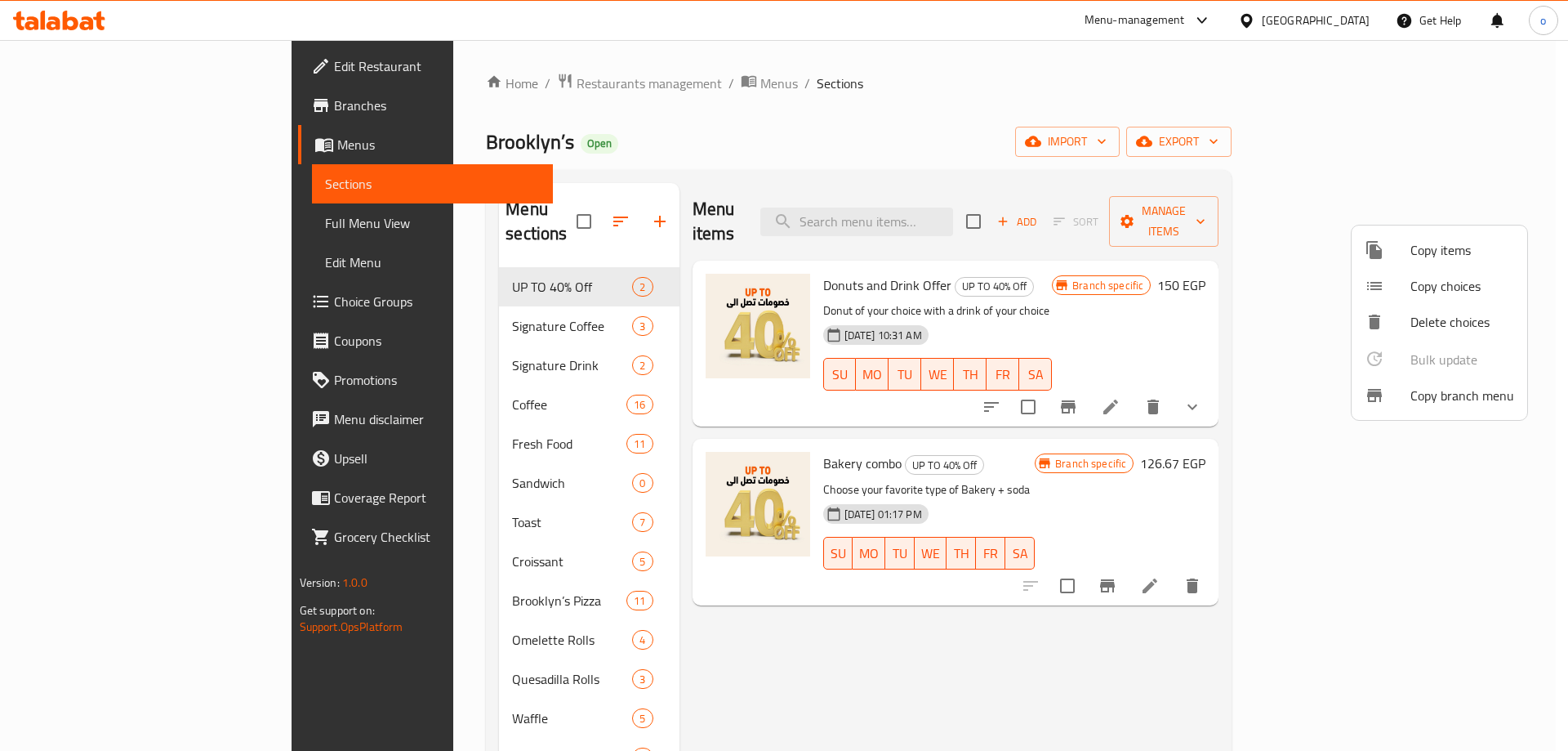
click at [126, 138] on div at bounding box center [784, 376] width 1568 height 751
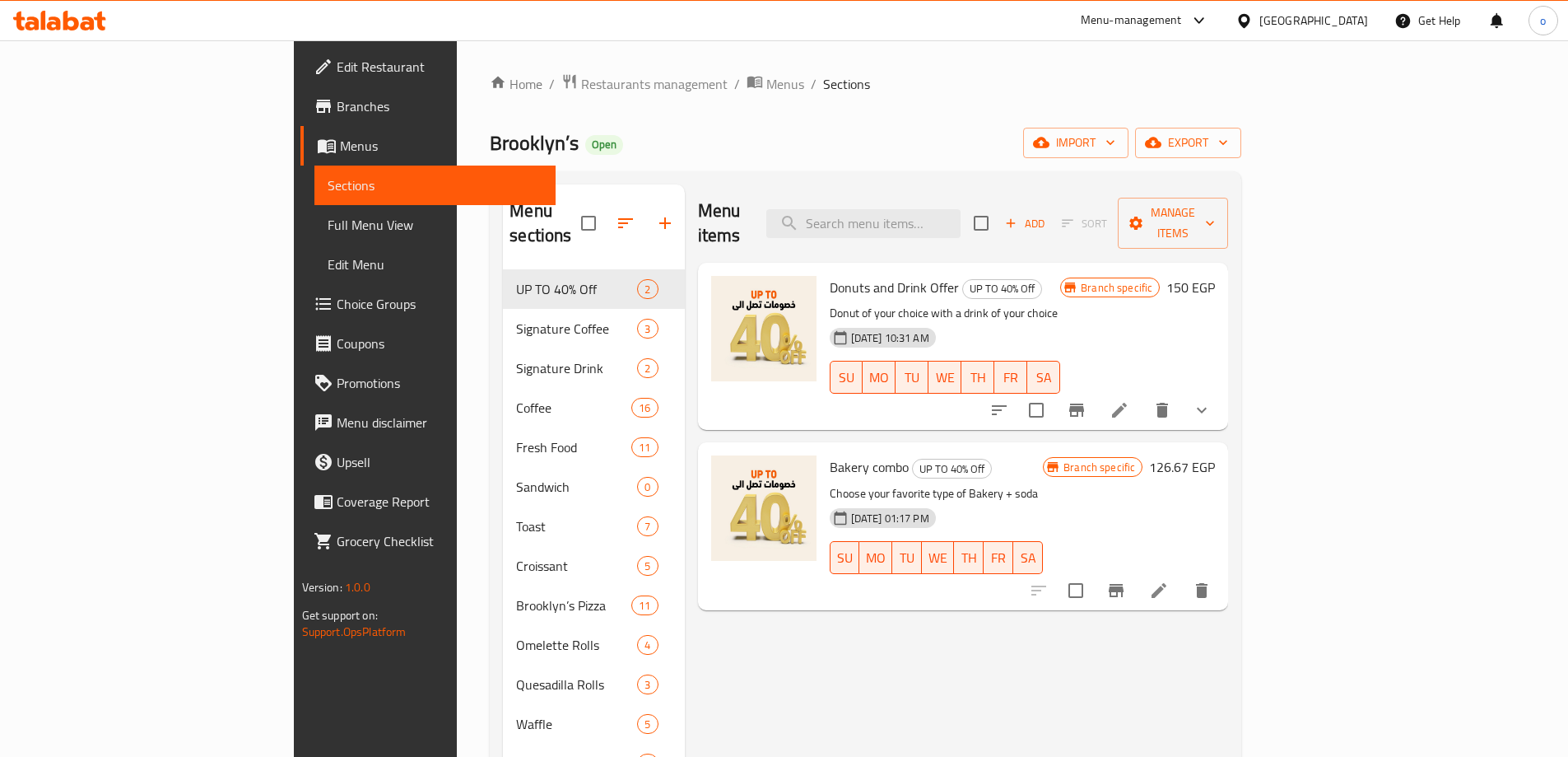
click at [340, 145] on span "Menus" at bounding box center [441, 146] width 203 height 20
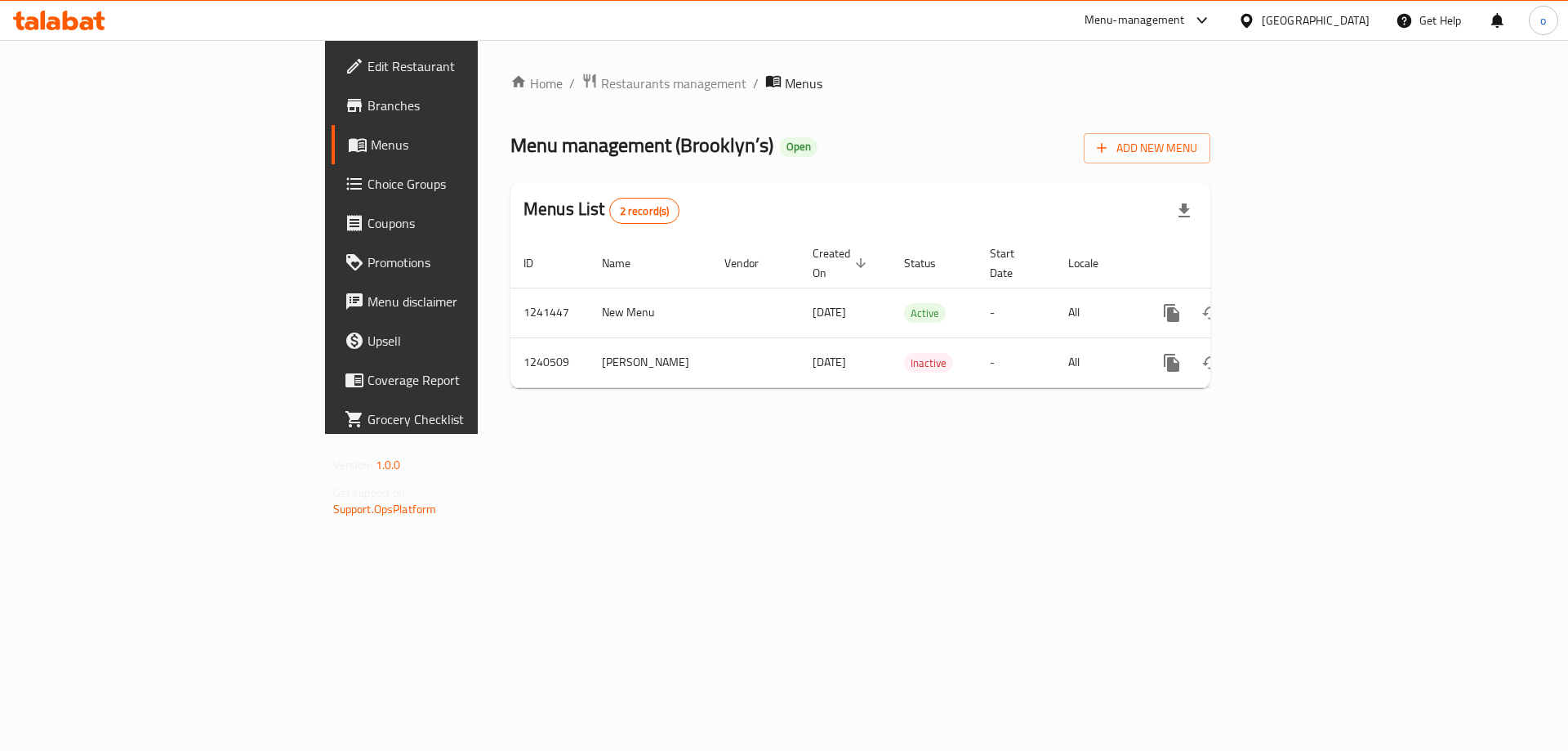
click at [368, 113] on span "Branches" at bounding box center [470, 105] width 206 height 20
click at [368, 104] on span "Branches" at bounding box center [470, 105] width 206 height 20
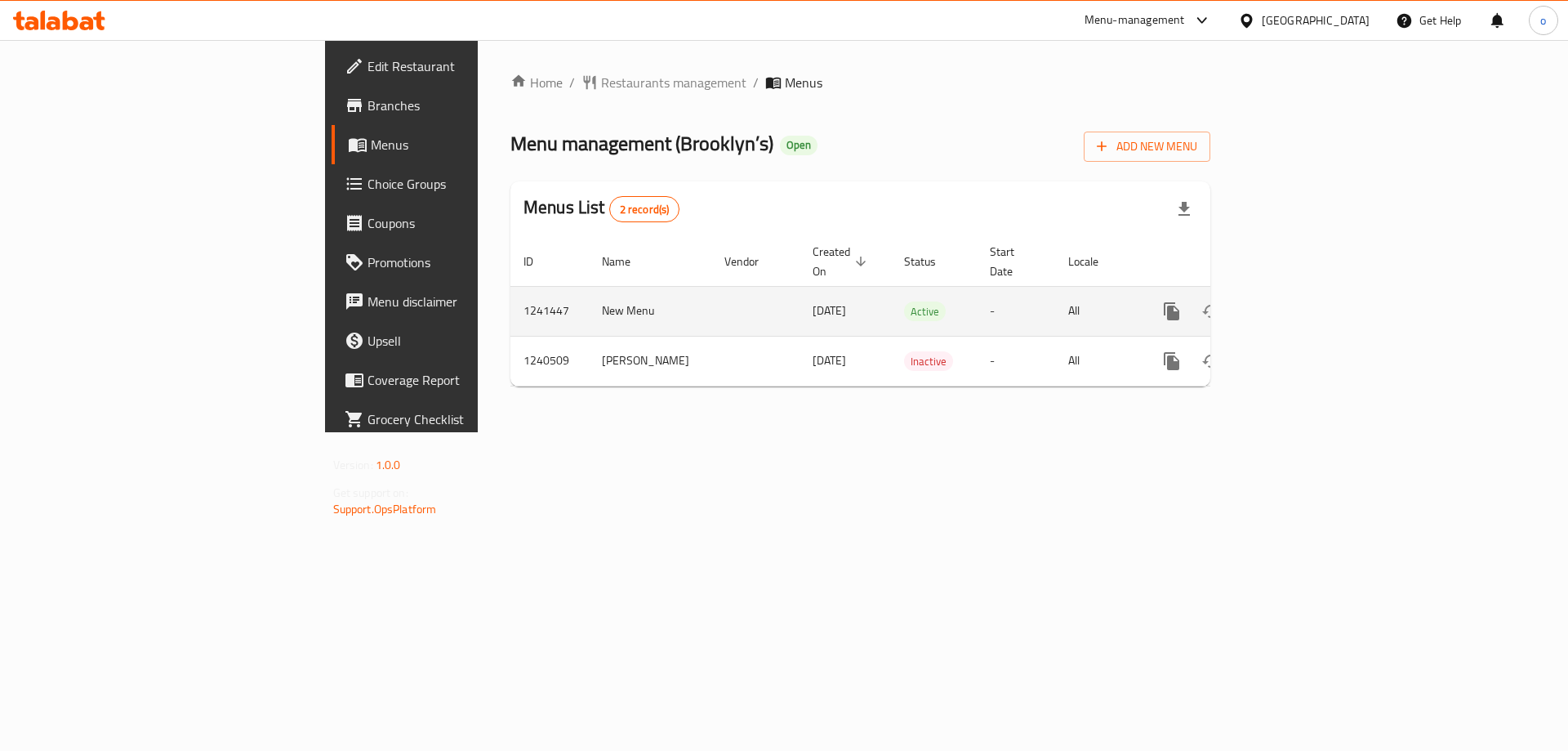
click at [1300, 301] on icon "enhanced table" at bounding box center [1289, 311] width 20 height 20
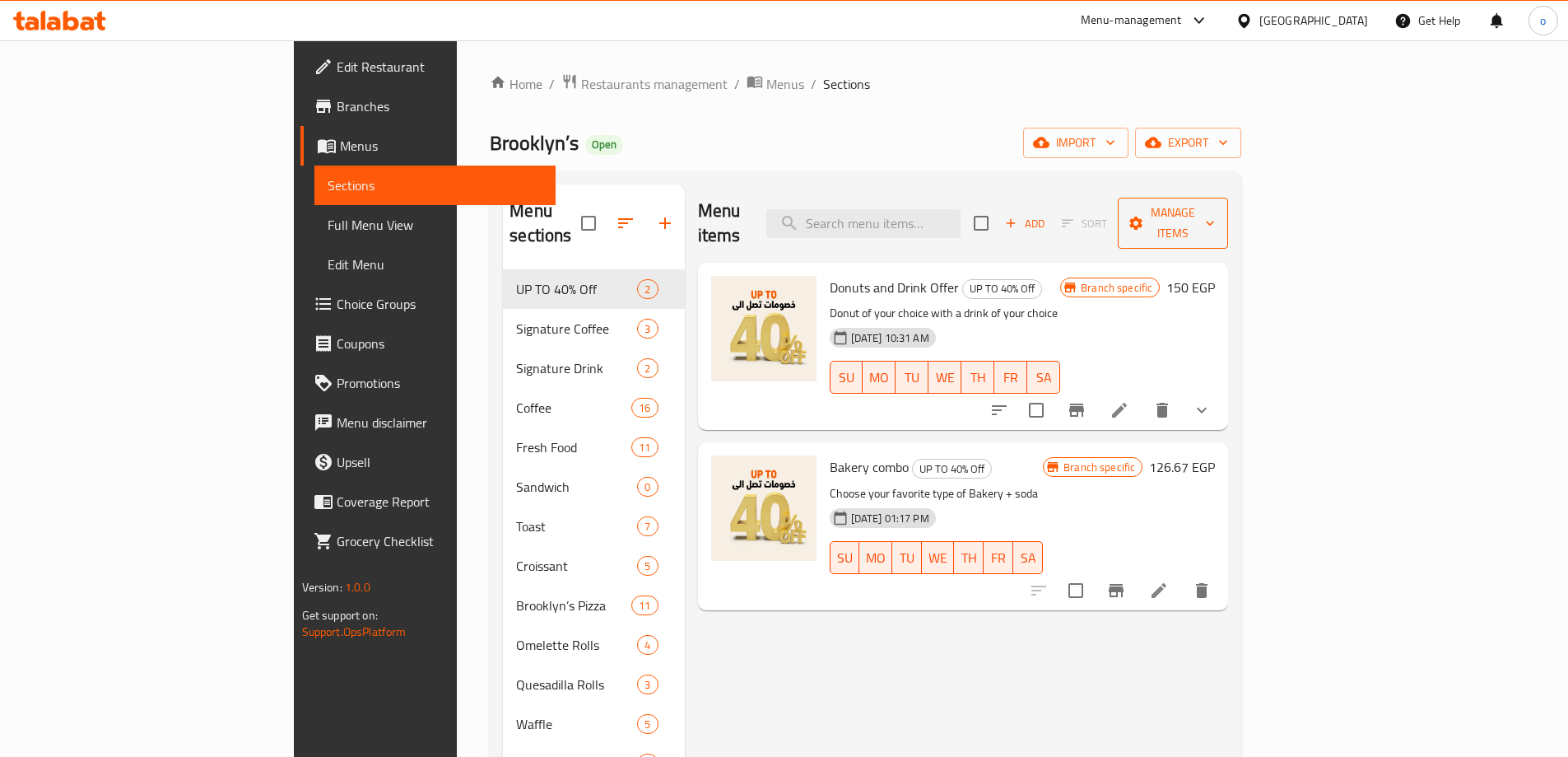
click at [1215, 203] on span "Manage items" at bounding box center [1173, 223] width 84 height 41
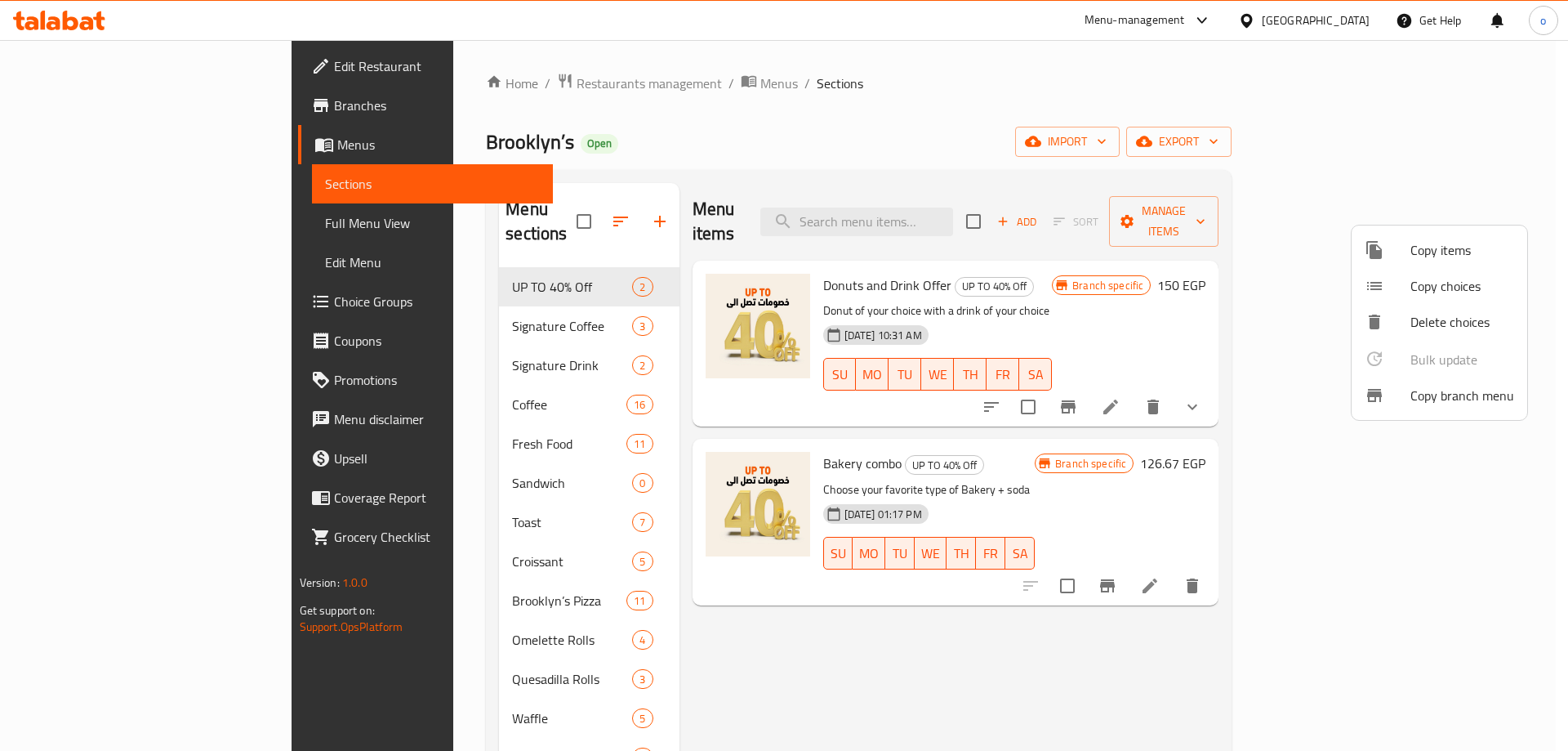
click at [66, 106] on div at bounding box center [784, 376] width 1568 height 751
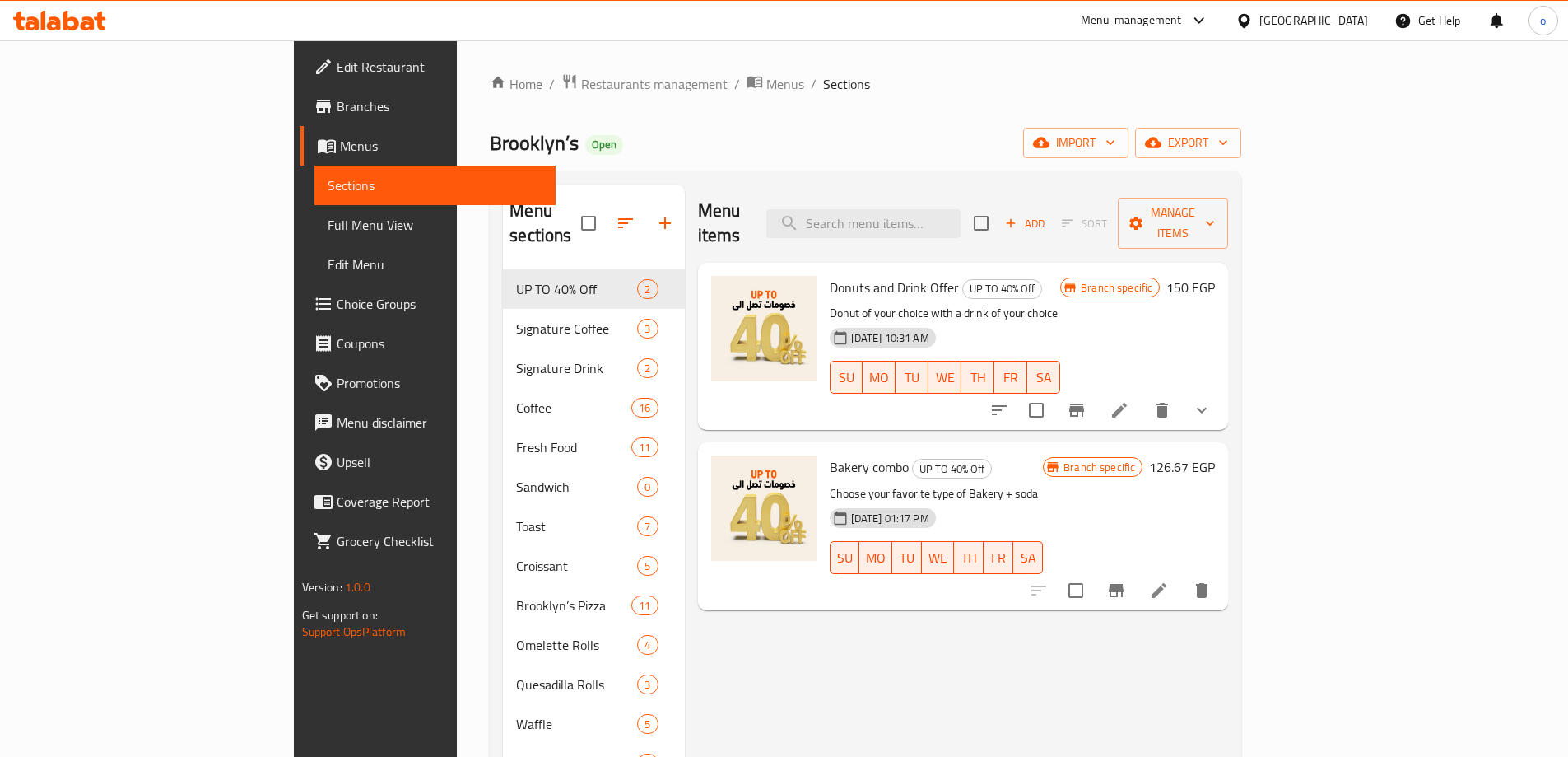
click at [337, 116] on span "Branches" at bounding box center [440, 106] width 205 height 20
